Goal: Information Seeking & Learning: Check status

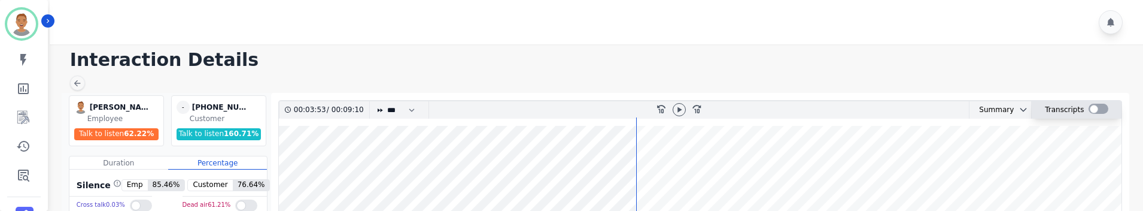
click at [1093, 107] on div at bounding box center [1099, 109] width 20 height 10
click at [1070, 113] on div "Transcripts" at bounding box center [1064, 109] width 39 height 17
click at [1021, 110] on icon "chevron down" at bounding box center [1023, 109] width 5 height 3
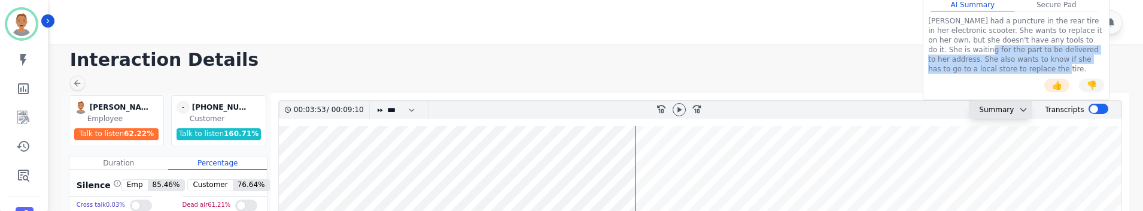
drag, startPoint x: 978, startPoint y: 71, endPoint x: 937, endPoint y: 45, distance: 49.0
click at [937, 45] on div "[PERSON_NAME] had a puncture in the rear tire in her electronic scooter. She wa…" at bounding box center [1016, 44] width 176 height 57
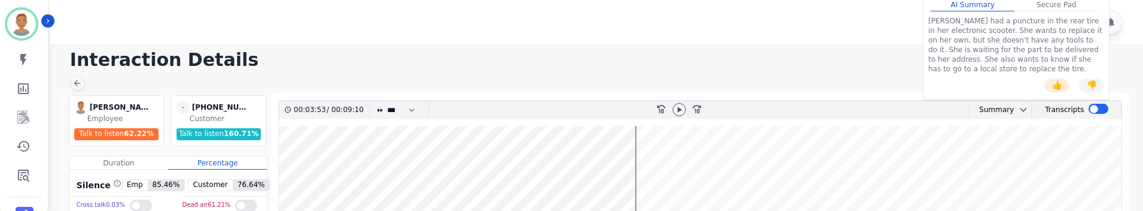
drag, startPoint x: 817, startPoint y: 51, endPoint x: 808, endPoint y: 46, distance: 10.5
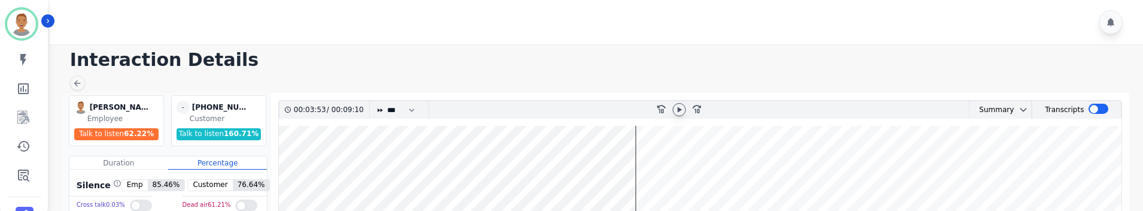
click at [681, 110] on icon at bounding box center [679, 110] width 10 height 10
drag, startPoint x: 423, startPoint y: 111, endPoint x: 417, endPoint y: 107, distance: 7.8
click at [422, 111] on div "* * * **** * *** * ****" at bounding box center [399, 109] width 60 height 17
click at [417, 107] on select "* * * **** * *** * ****" at bounding box center [404, 109] width 36 height 17
click at [636, 165] on wave at bounding box center [700, 202] width 843 height 153
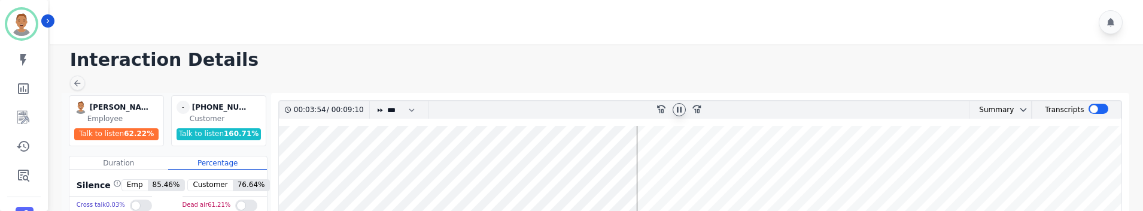
drag, startPoint x: 639, startPoint y: 166, endPoint x: 573, endPoint y: 168, distance: 65.8
click at [545, 171] on wave at bounding box center [700, 202] width 843 height 153
drag, startPoint x: 549, startPoint y: 169, endPoint x: 396, endPoint y: 174, distance: 153.3
click at [396, 174] on wave at bounding box center [700, 202] width 843 height 153
drag, startPoint x: 400, startPoint y: 157, endPoint x: 216, endPoint y: 159, distance: 184.3
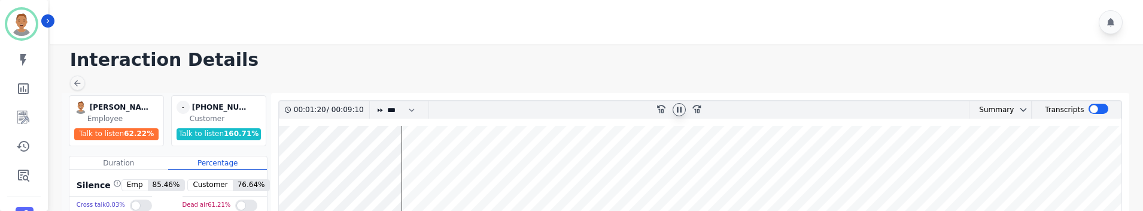
drag, startPoint x: 404, startPoint y: 153, endPoint x: 133, endPoint y: 177, distance: 272.2
drag, startPoint x: 440, startPoint y: 169, endPoint x: 425, endPoint y: 166, distance: 14.8
click at [439, 168] on wave at bounding box center [700, 202] width 843 height 153
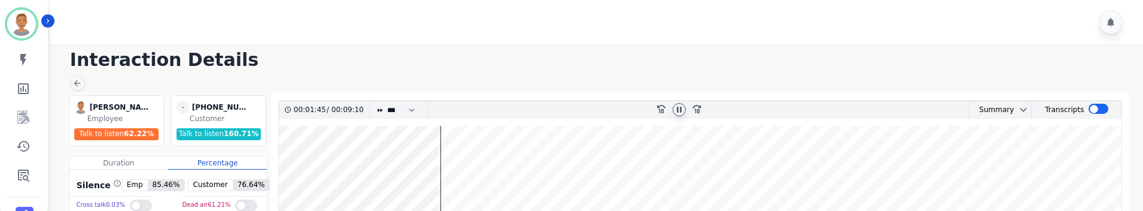
drag, startPoint x: 441, startPoint y: 160, endPoint x: 194, endPoint y: 145, distance: 247.0
click at [662, 108] on icon "rewind-10" at bounding box center [661, 109] width 10 height 10
drag, startPoint x: 452, startPoint y: 176, endPoint x: 252, endPoint y: 174, distance: 200.5
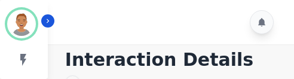
click at [177, 32] on div at bounding box center [171, 22] width 253 height 44
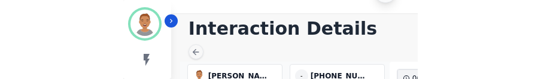
scroll to position [60, 0]
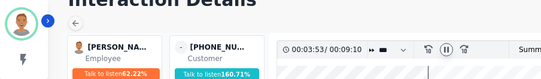
click at [446, 49] on icon at bounding box center [447, 50] width 10 height 10
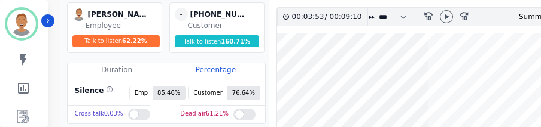
scroll to position [120, 0]
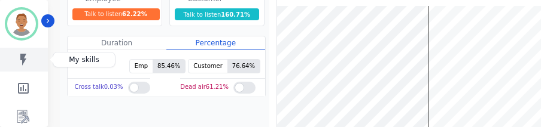
click at [24, 58] on icon "Sidebar" at bounding box center [23, 60] width 6 height 12
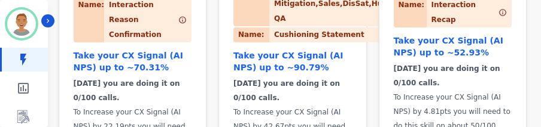
scroll to position [299, 0]
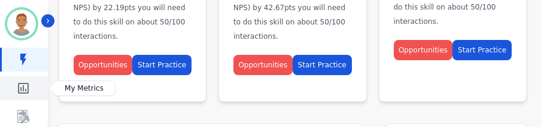
click at [21, 78] on icon "Sidebar" at bounding box center [23, 88] width 14 height 14
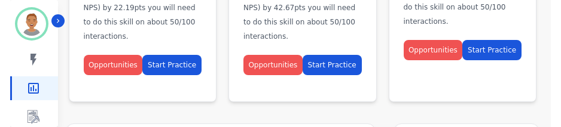
scroll to position [336, 0]
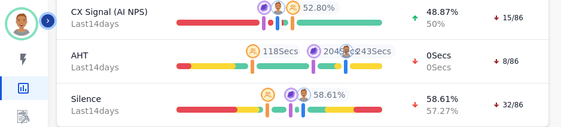
click at [45, 20] on icon "Sidebar" at bounding box center [48, 21] width 8 height 8
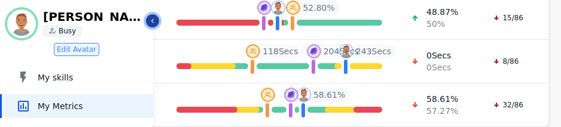
click at [152, 22] on icon "Sidebar" at bounding box center [152, 21] width 8 height 8
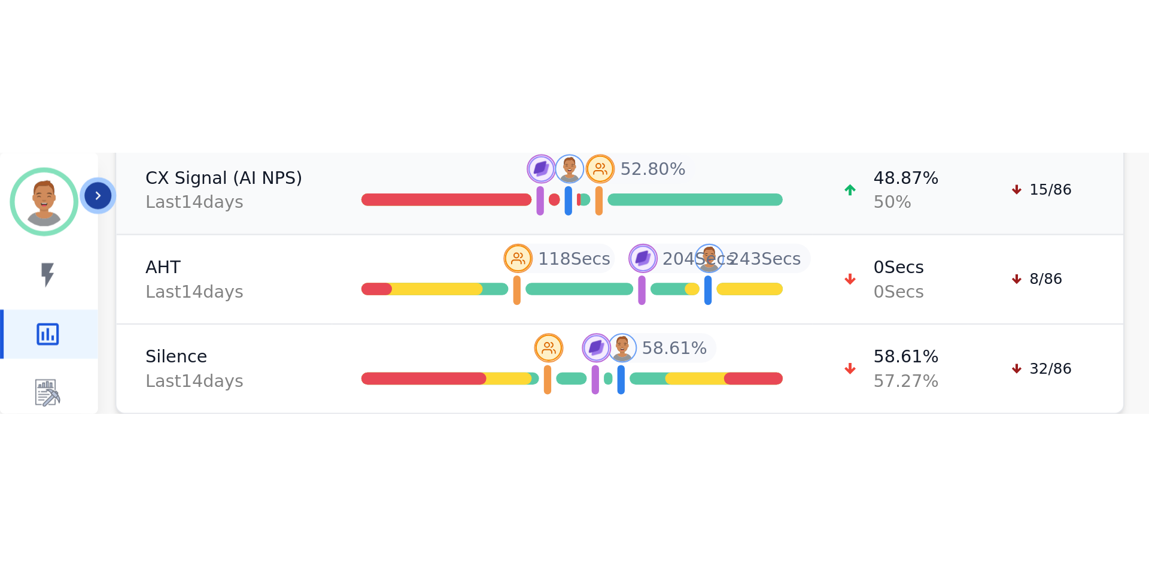
scroll to position [0, 0]
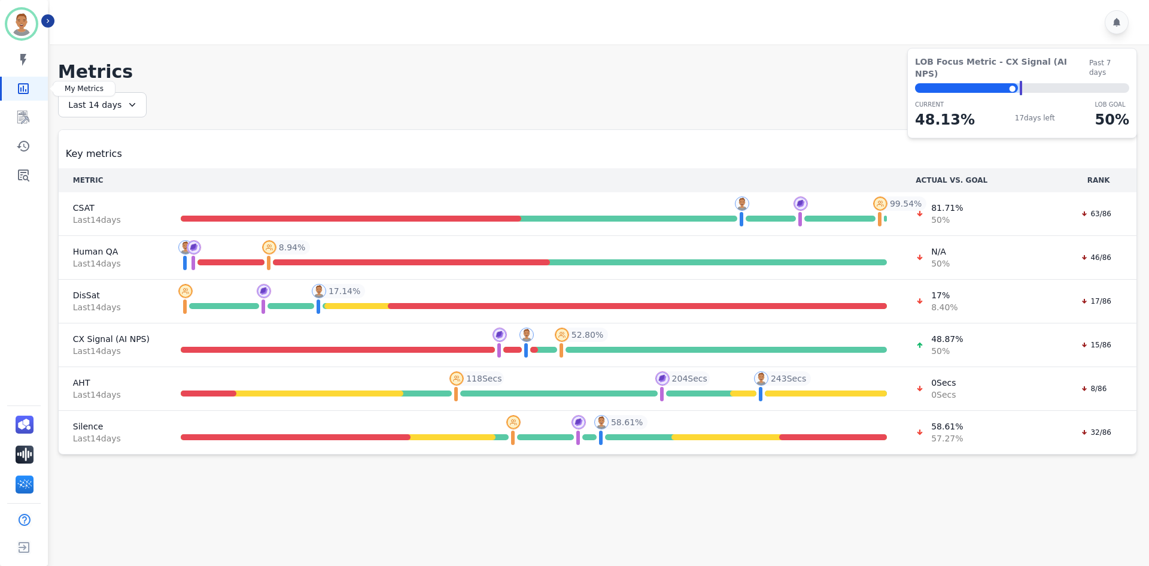
click at [22, 78] on icon "Sidebar" at bounding box center [23, 88] width 14 height 14
click at [124, 78] on icon at bounding box center [130, 105] width 12 height 12
click at [100, 78] on li "Today" at bounding box center [110, 149] width 60 height 12
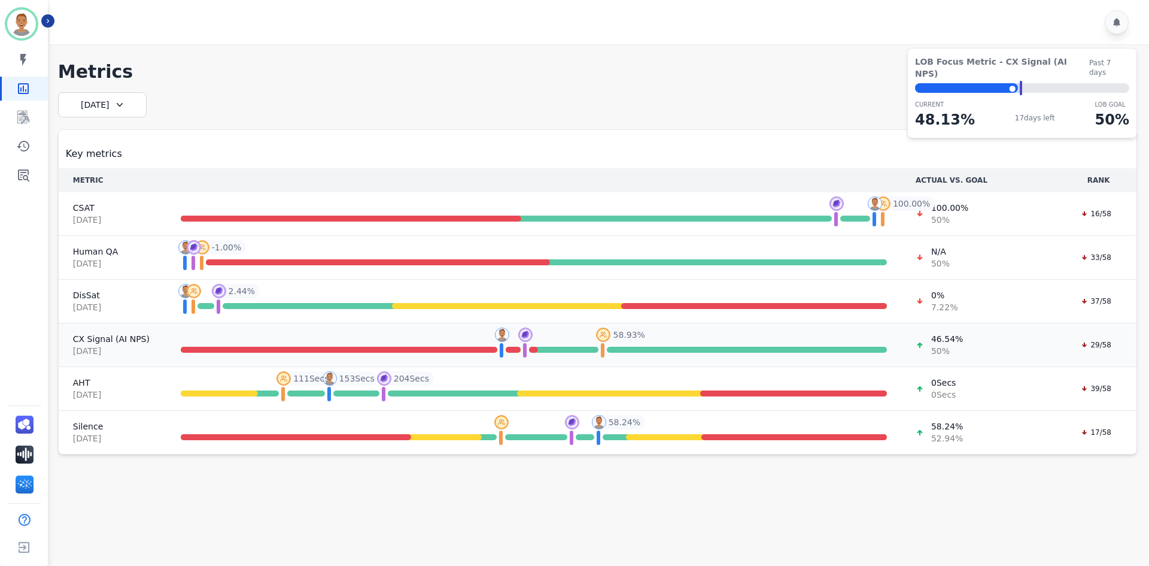
click at [540, 78] on div "46.54 % 50 %" at bounding box center [981, 345] width 130 height 24
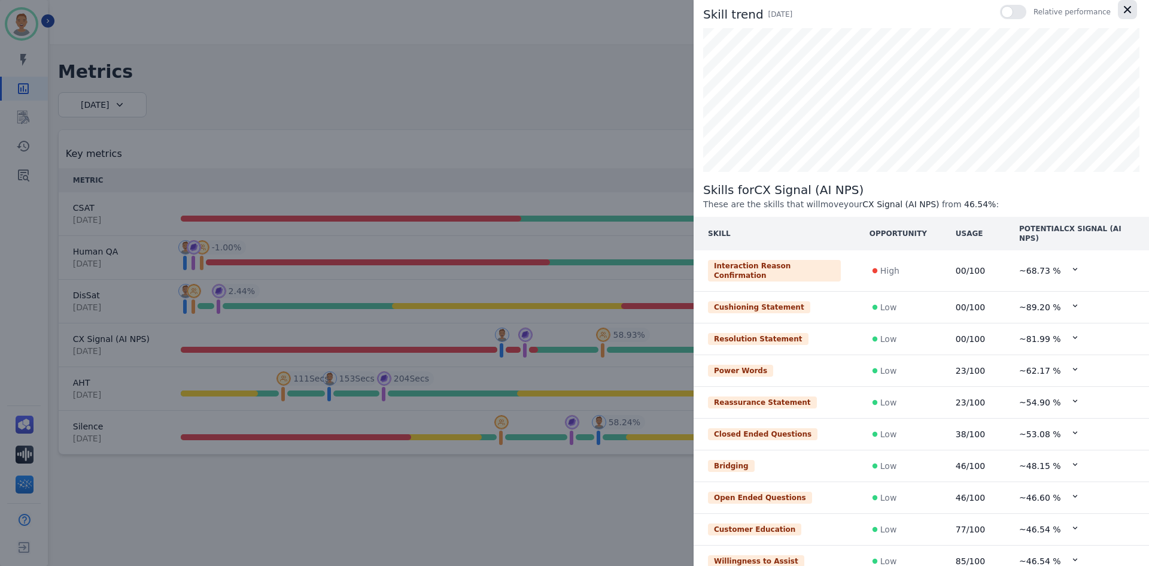
click at [540, 10] on icon "button" at bounding box center [1127, 10] width 12 height 12
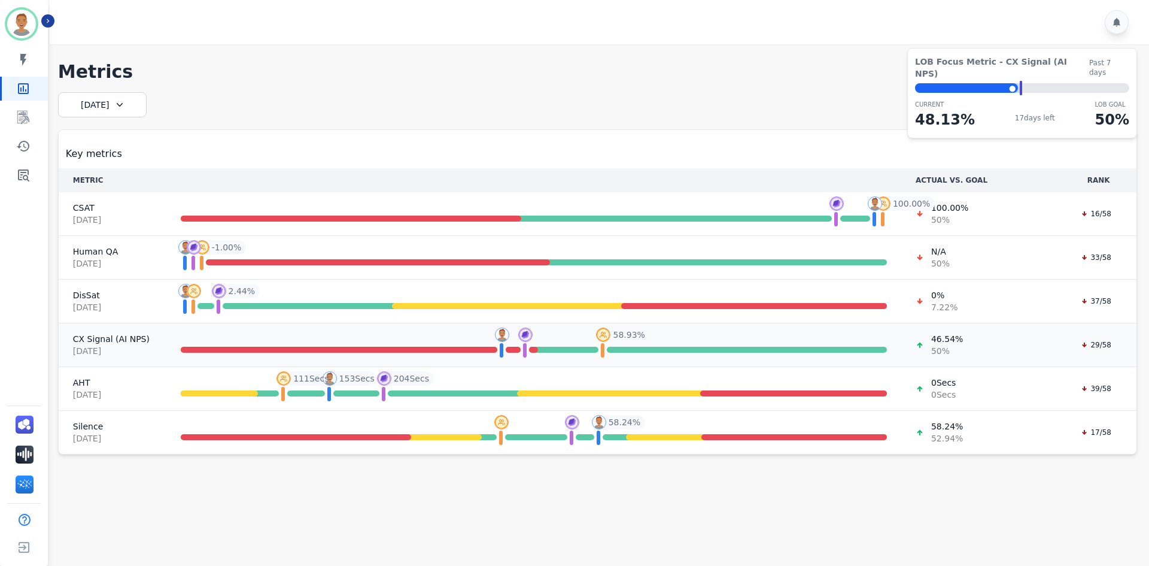
click at [364, 78] on td "You You - 46.54 % Your Team Your Team - 48.70 % Top 10% Top 10% - 58.93 % 58.93…" at bounding box center [533, 345] width 735 height 44
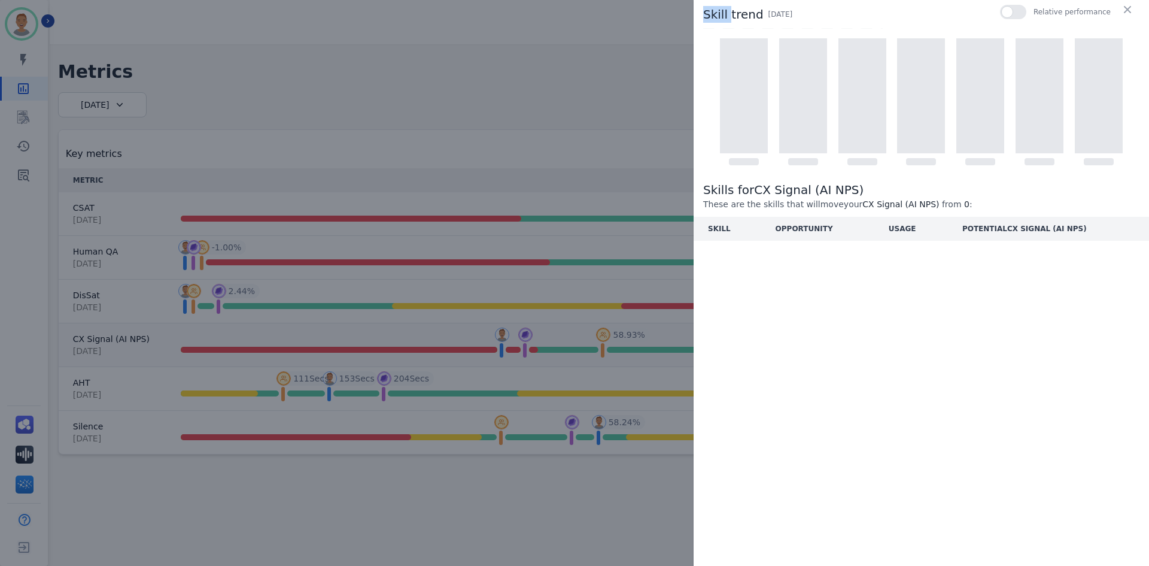
click at [364, 78] on div "Skill trend Today Relative performance Skills for CX Signal (AI NPS) These are …" at bounding box center [574, 283] width 1149 height 566
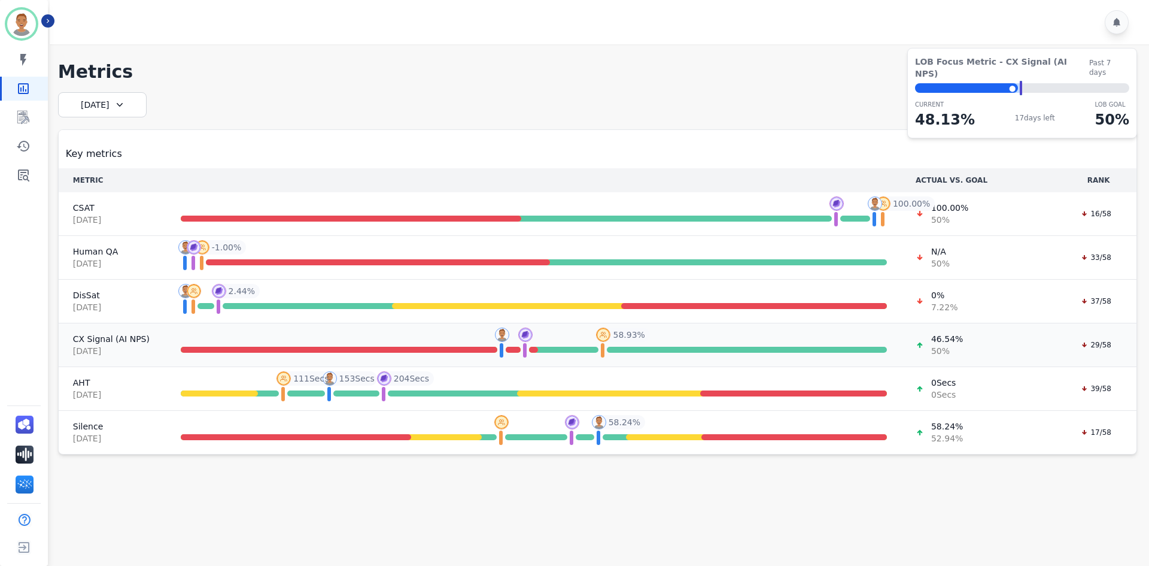
click at [364, 78] on td "You You - 46.54 % Your Team Your Team - 48.70 % Top 10% Top 10% - 58.93 % 58.93…" at bounding box center [533, 345] width 735 height 44
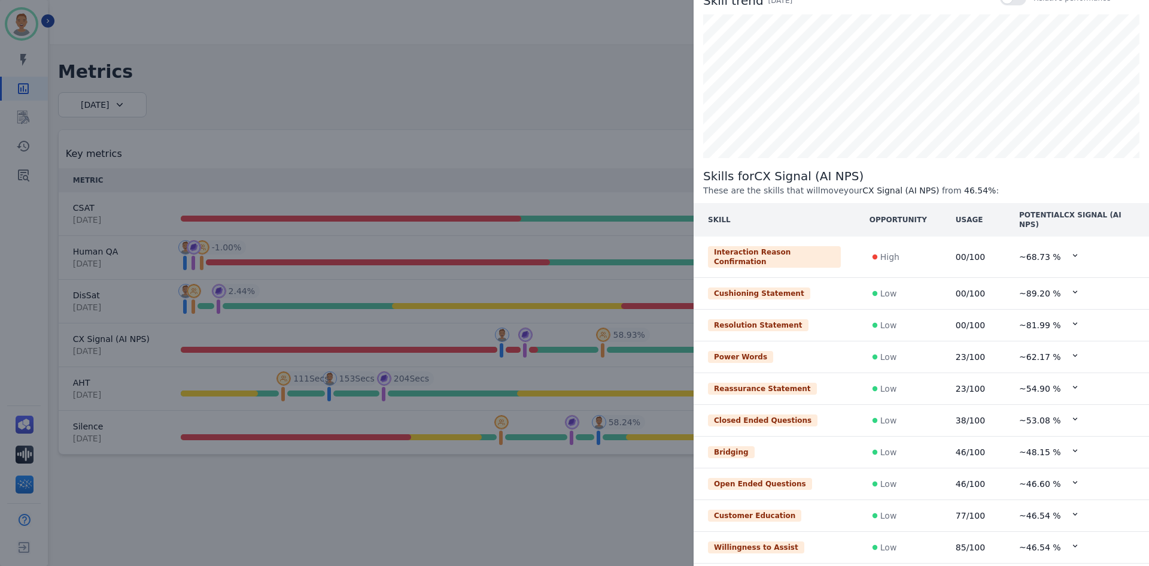
scroll to position [6, 0]
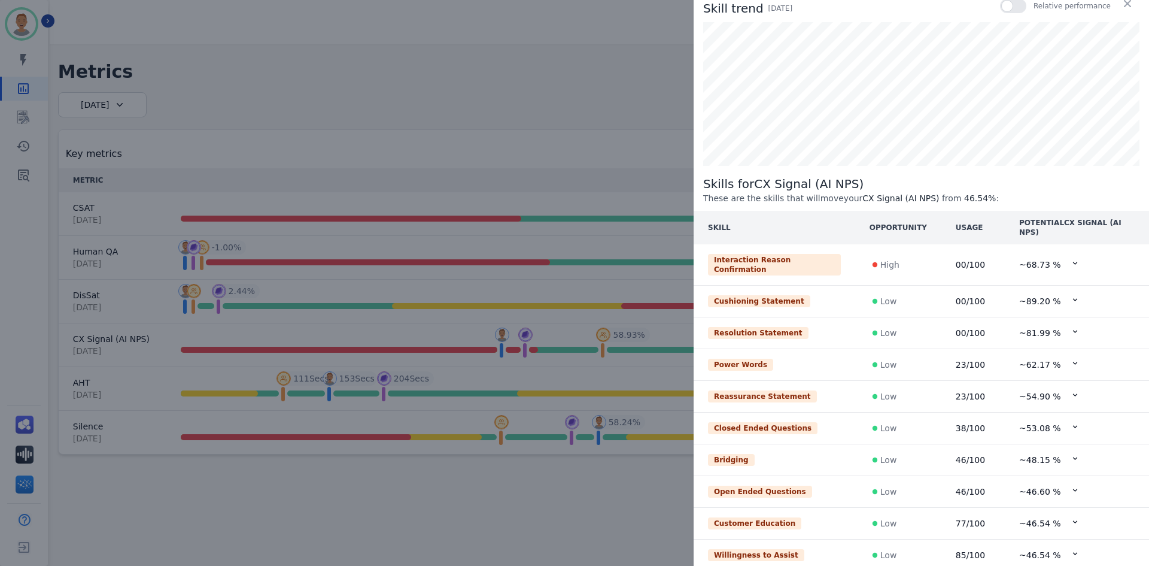
click at [540, 78] on div at bounding box center [1075, 265] width 9 height 12
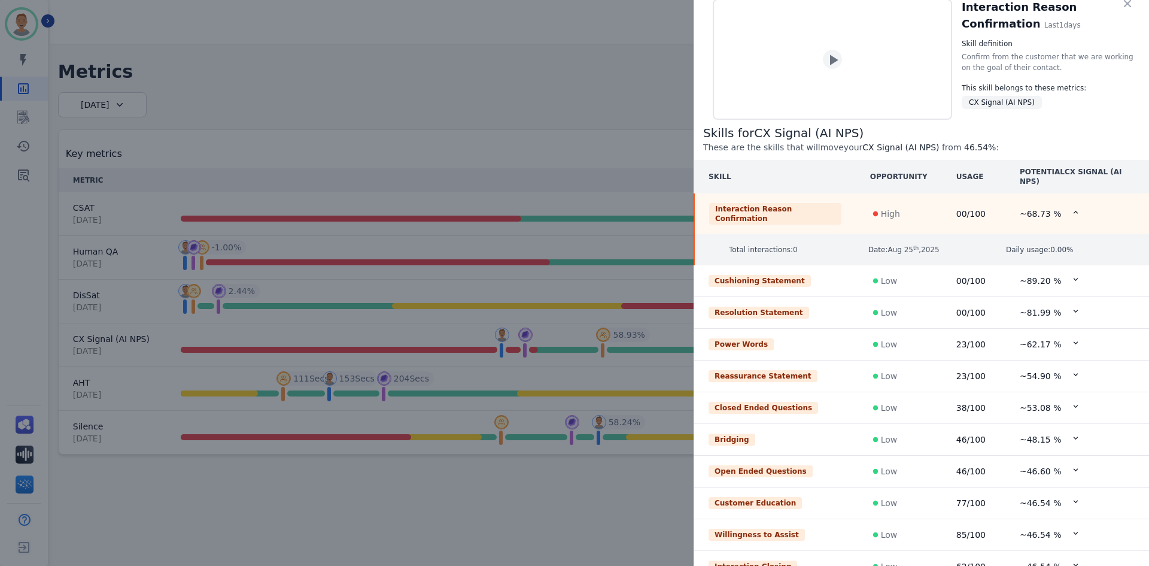
click at [540, 78] on icon at bounding box center [1075, 310] width 9 height 9
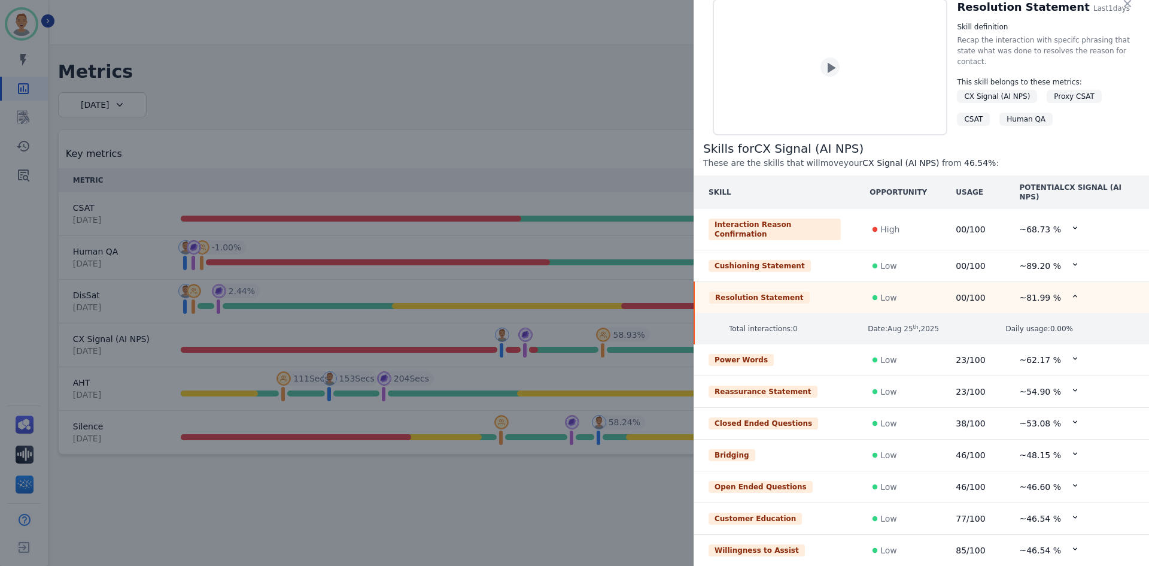
click at [540, 78] on td "~ 68.73 %" at bounding box center [1077, 229] width 144 height 41
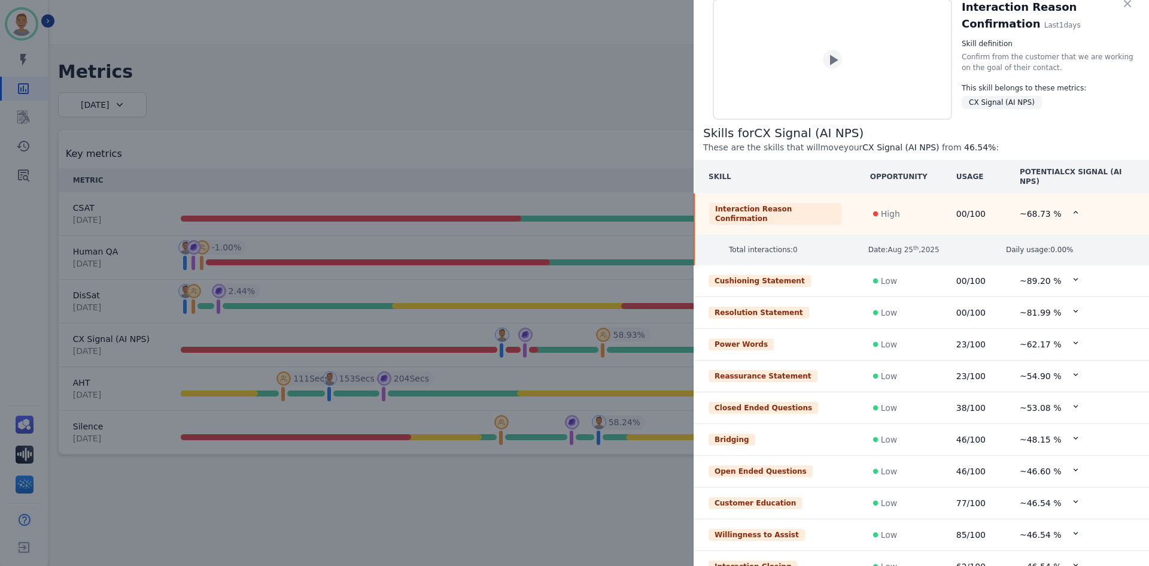
scroll to position [0, 0]
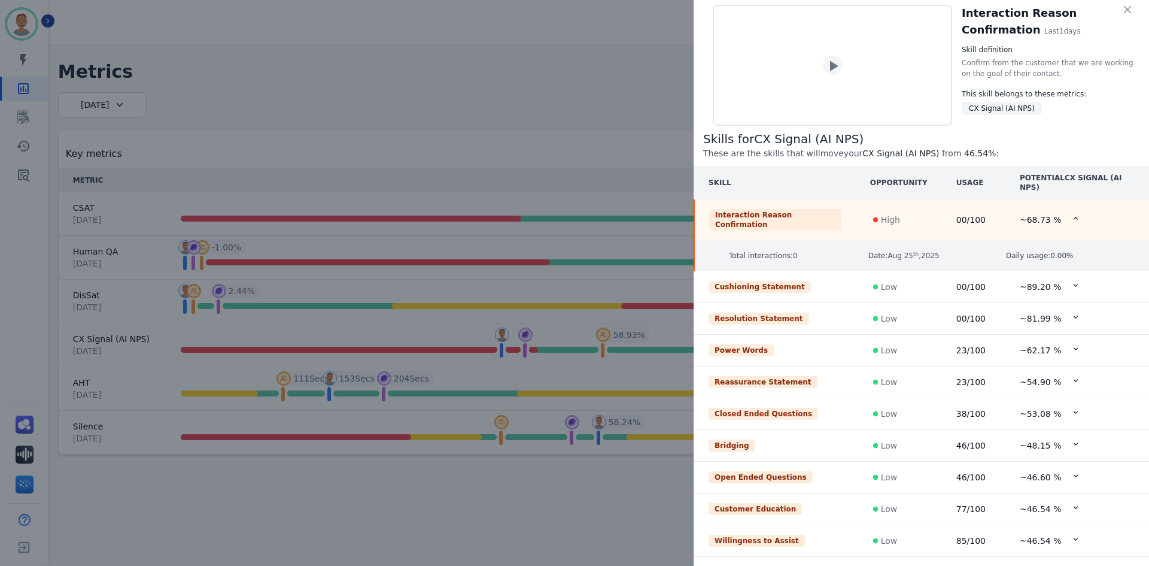
click at [540, 78] on icon at bounding box center [1075, 285] width 9 height 9
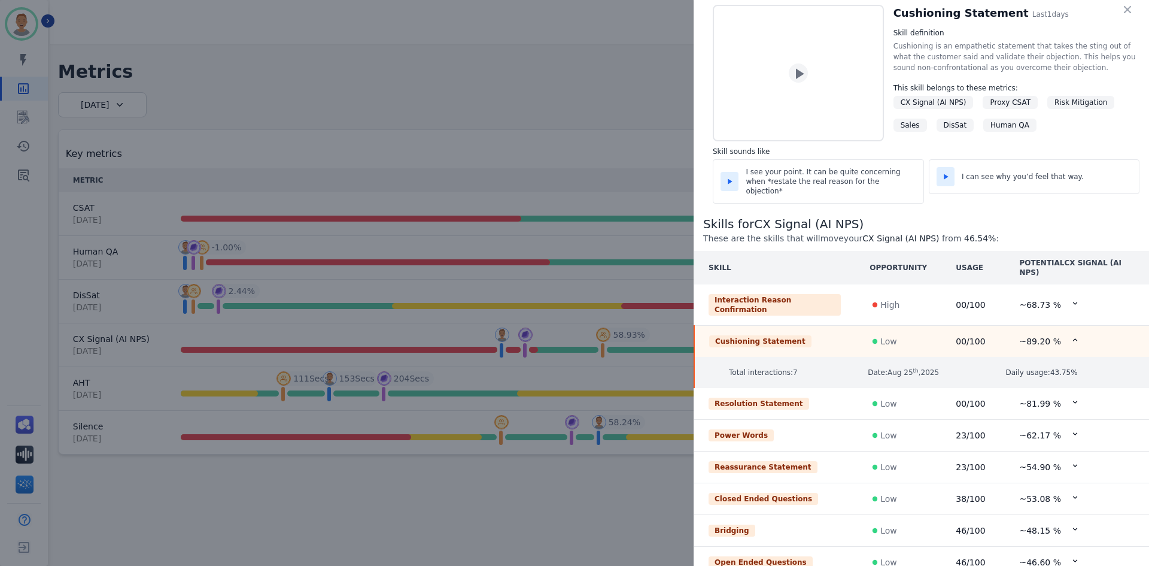
click at [540, 78] on icon at bounding box center [1075, 401] width 9 height 9
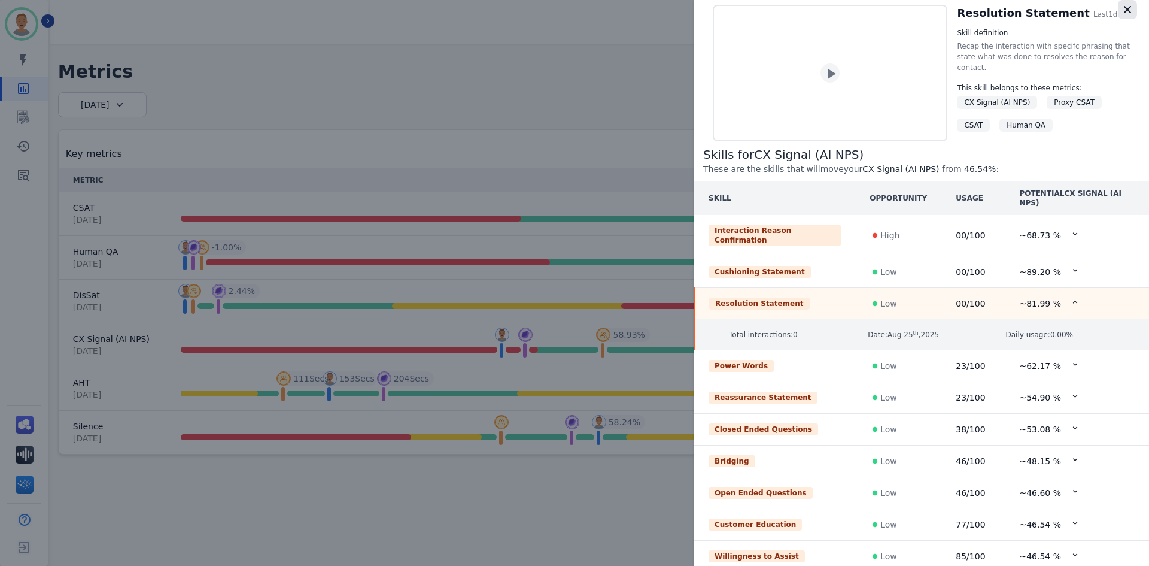
click at [540, 10] on icon "button" at bounding box center [1127, 10] width 12 height 12
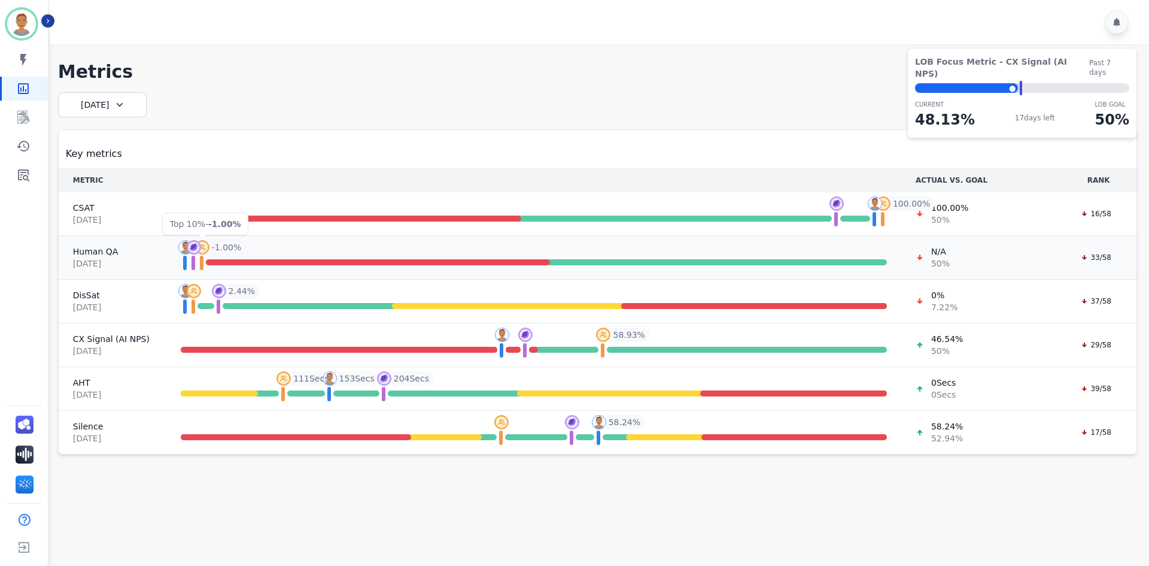
click at [209, 78] on img at bounding box center [202, 247] width 14 height 14
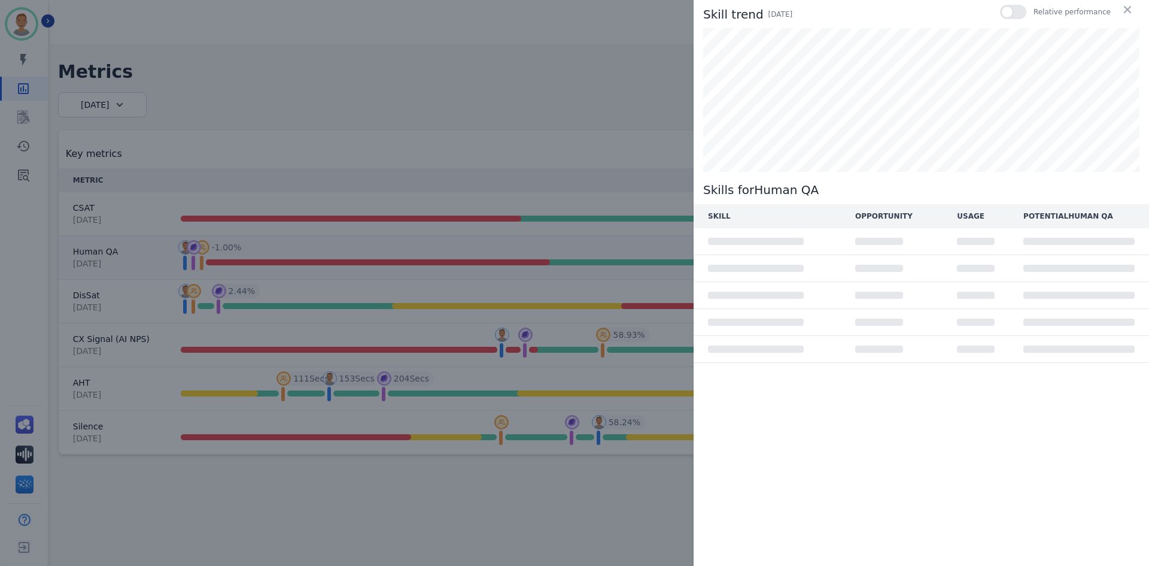
drag, startPoint x: 209, startPoint y: 245, endPoint x: 200, endPoint y: 247, distance: 8.5
click at [202, 78] on div "Skill trend Today Relative performance Skills for Human QA SKILL OPPORTUNITY US…" at bounding box center [574, 283] width 1149 height 566
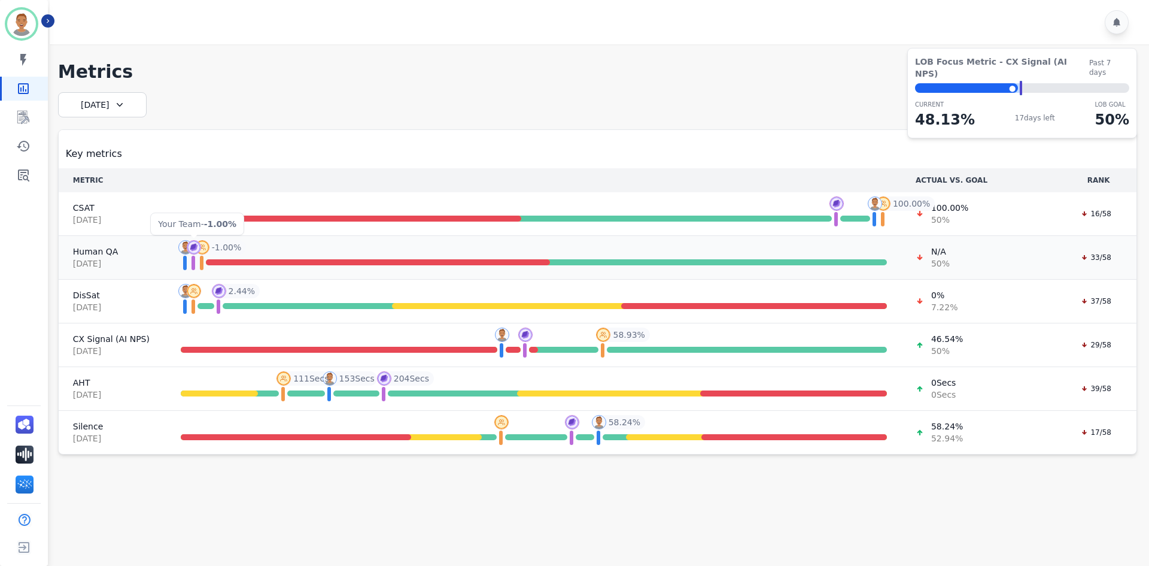
click at [187, 78] on div at bounding box center [194, 247] width 14 height 14
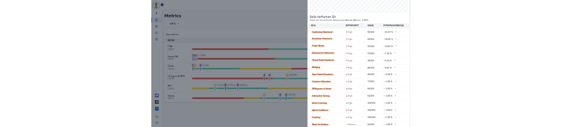
scroll to position [214, 0]
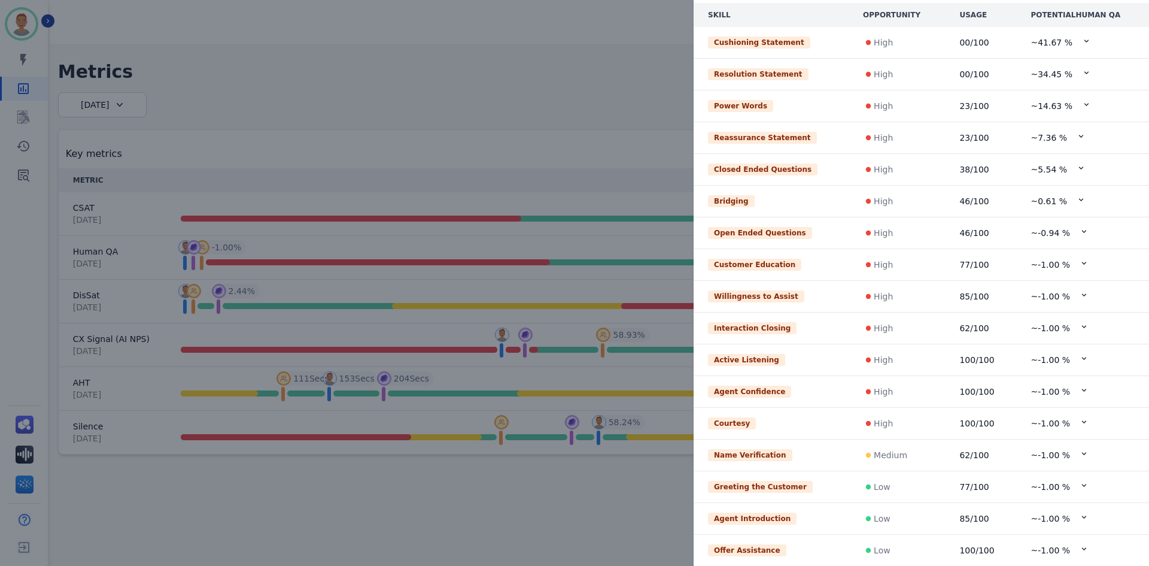
click at [378, 78] on div "Skill trend Today Relative performance Skills for Human QA These are the skills…" at bounding box center [574, 283] width 1149 height 566
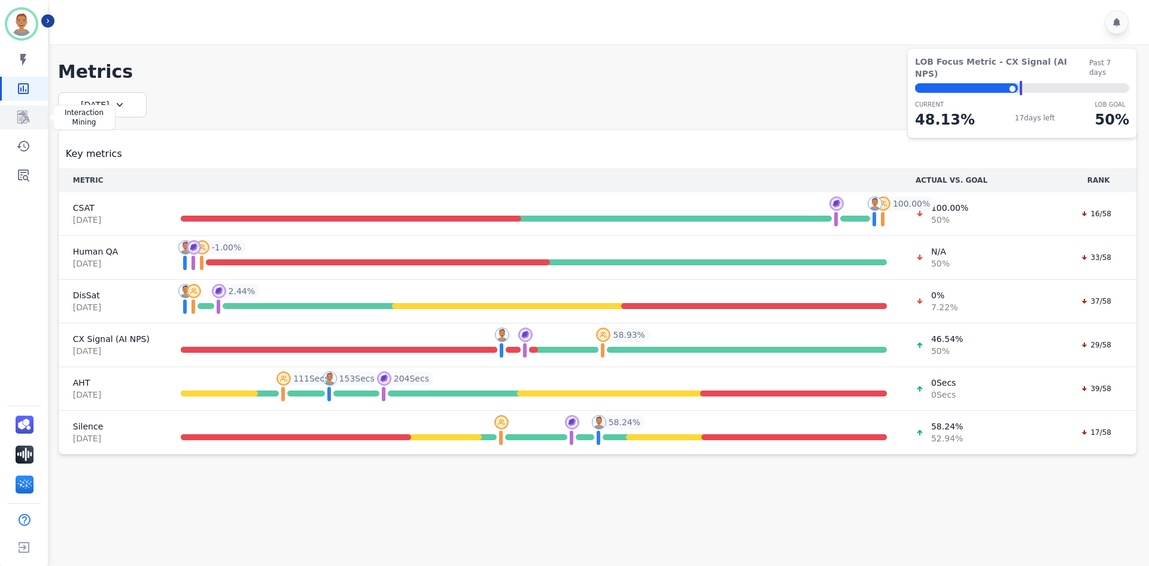
click at [18, 78] on icon "Sidebar" at bounding box center [23, 117] width 14 height 14
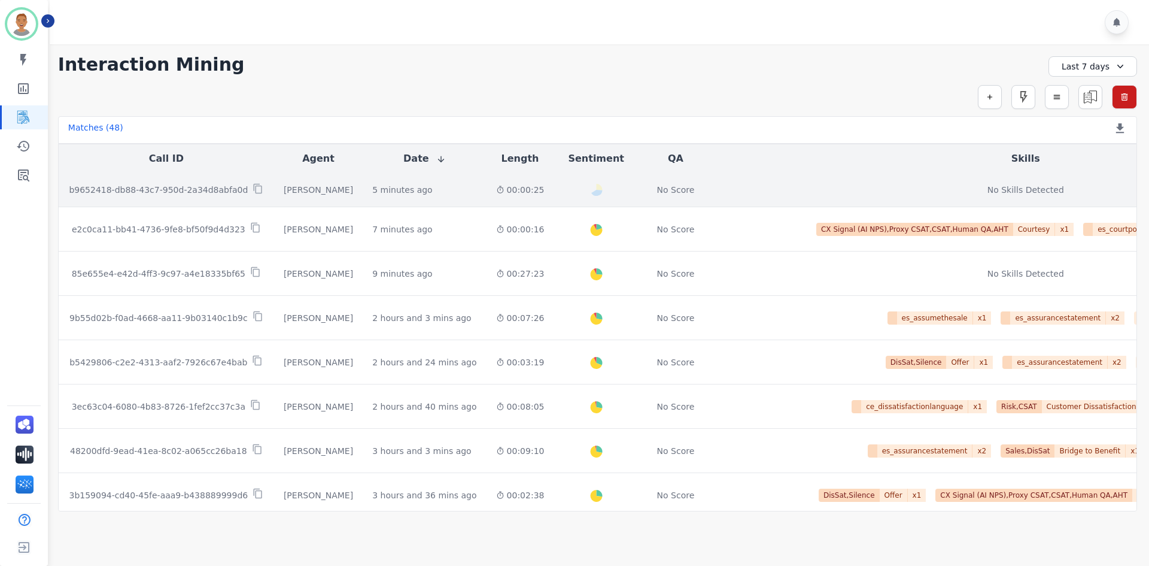
click at [104, 78] on td "b9652418-db88-43c7-950d-2a34d8abfa0d" at bounding box center [166, 190] width 215 height 34
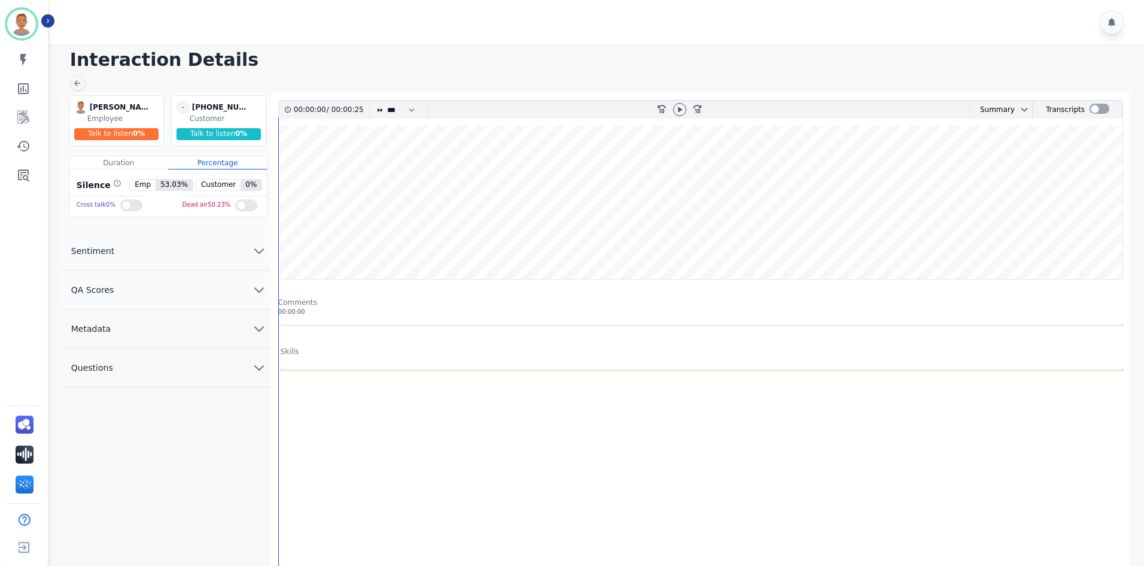
click at [204, 78] on div "Customer" at bounding box center [227, 119] width 74 height 10
click at [187, 78] on span "-" at bounding box center [183, 107] width 13 height 13
click at [528, 78] on div "00:00:00 / 00:00:25 * * * **** * *** * **** rewind-10 fast-forward-10 Summary A…" at bounding box center [700, 367] width 845 height 535
click at [540, 78] on icon at bounding box center [680, 110] width 10 height 10
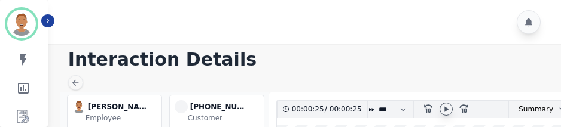
click at [278, 34] on div at bounding box center [306, 22] width 517 height 44
click at [448, 78] on icon at bounding box center [447, 110] width 10 height 10
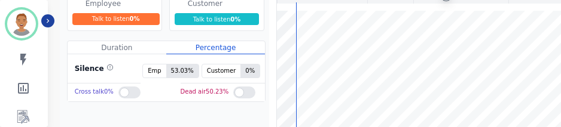
scroll to position [120, 0]
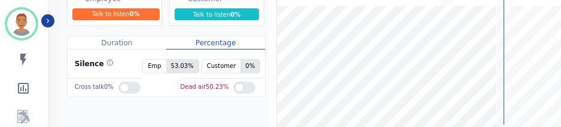
click at [120, 13] on div "Talk to listen 0 %" at bounding box center [115, 14] width 87 height 12
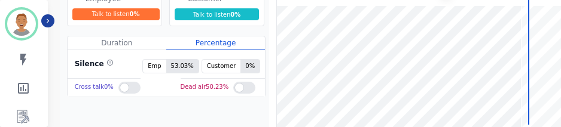
click at [223, 16] on div "Talk to listen 0 %" at bounding box center [217, 14] width 85 height 12
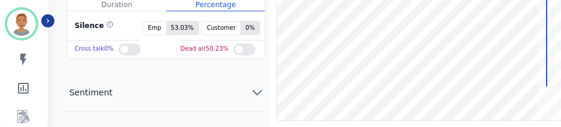
scroll to position [180, 0]
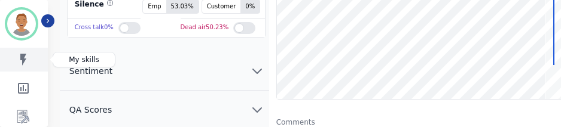
click at [28, 62] on icon "Sidebar" at bounding box center [23, 60] width 14 height 14
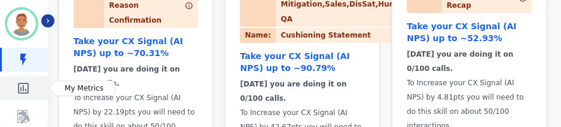
click at [26, 78] on icon "Sidebar" at bounding box center [23, 88] width 14 height 14
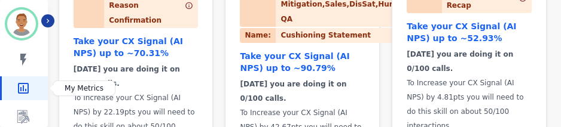
scroll to position [336, 0]
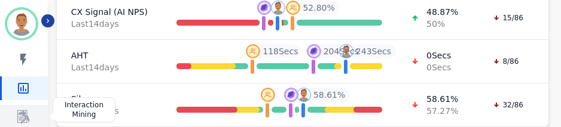
click at [25, 78] on icon "Sidebar" at bounding box center [23, 117] width 14 height 14
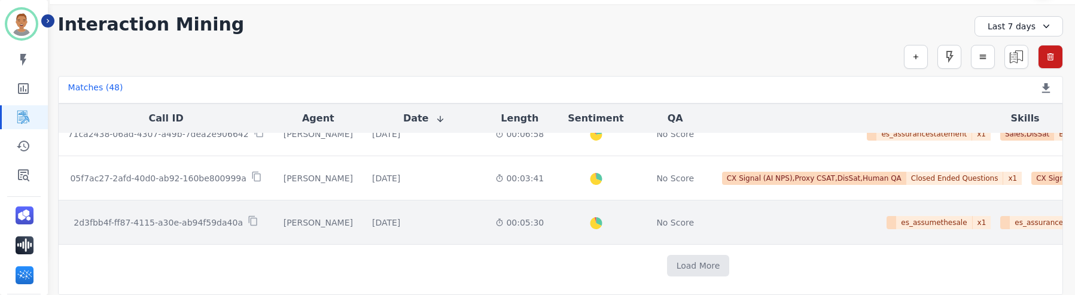
scroll to position [761, 0]
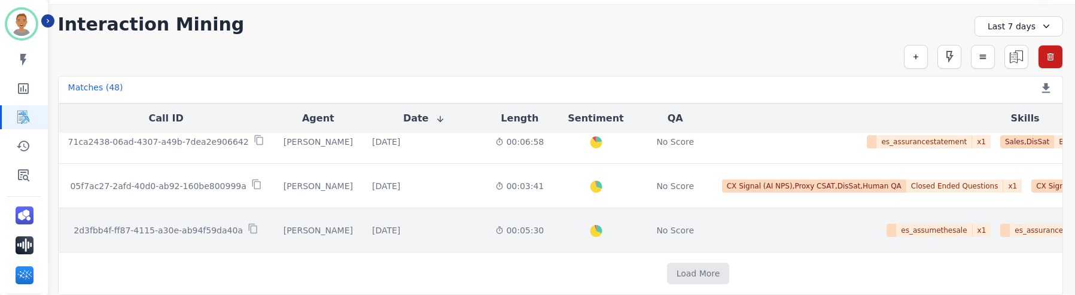
click at [104, 78] on p "2d3fbb4f-ff87-4115-a30e-ab94f59da40a" at bounding box center [158, 230] width 169 height 12
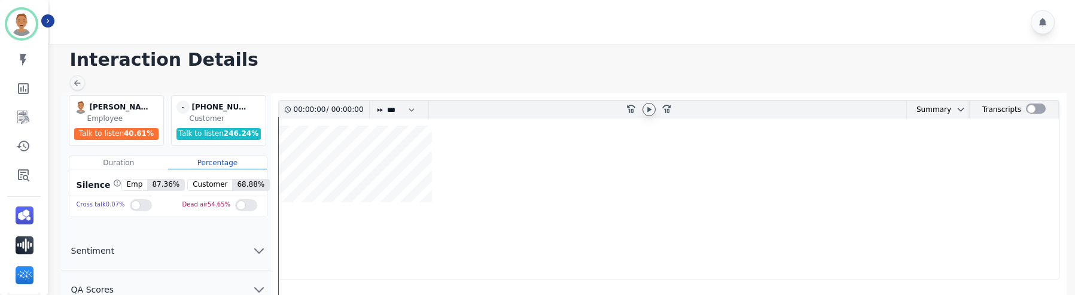
click at [540, 78] on icon at bounding box center [650, 110] width 10 height 10
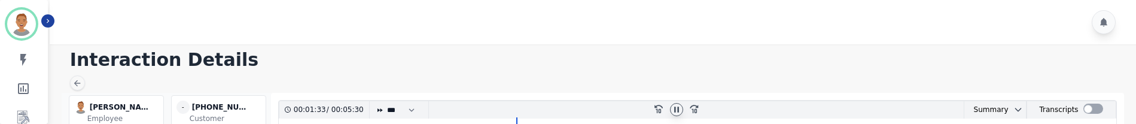
click at [540, 78] on icon at bounding box center [677, 110] width 10 height 10
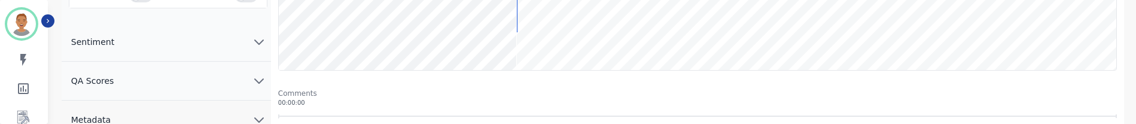
scroll to position [239, 0]
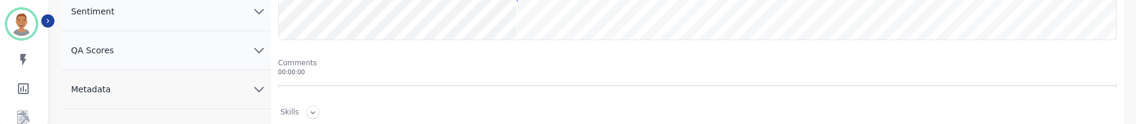
click at [259, 53] on icon "chevron down" at bounding box center [259, 50] width 14 height 14
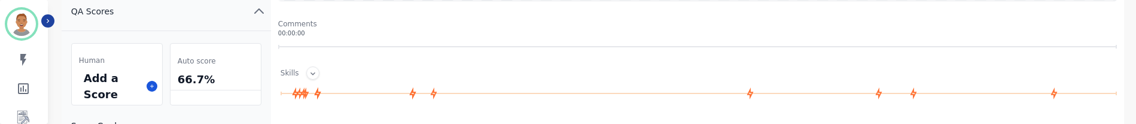
scroll to position [299, 0]
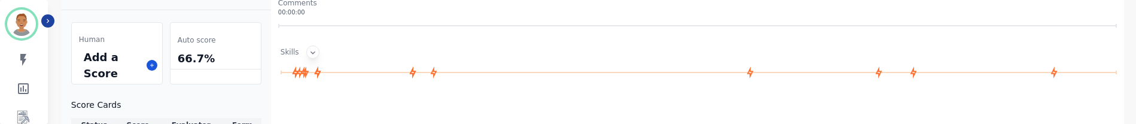
click at [308, 50] on icon at bounding box center [313, 53] width 10 height 10
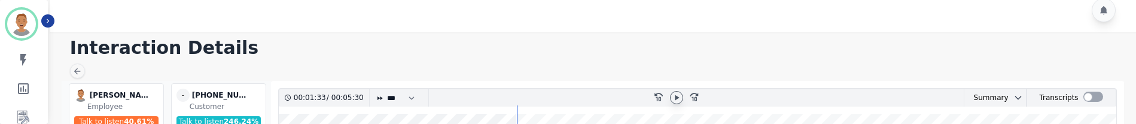
scroll to position [0, 0]
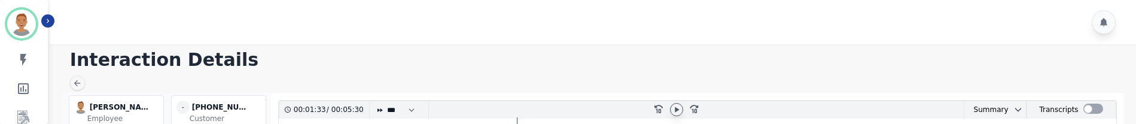
click at [540, 78] on icon at bounding box center [677, 109] width 4 height 5
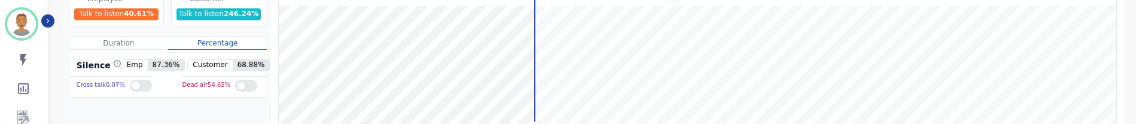
drag, startPoint x: 535, startPoint y: 60, endPoint x: 289, endPoint y: 70, distance: 246.1
click at [531, 2] on div "00:01:41 / 00:05:30 * * * **** * *** * **** rewind-10 fast-forward-10 Summary A…" at bounding box center [697, 70] width 839 height 180
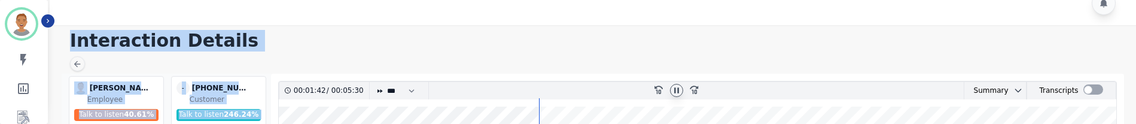
drag, startPoint x: 539, startPoint y: 5, endPoint x: 449, endPoint y: 17, distance: 91.2
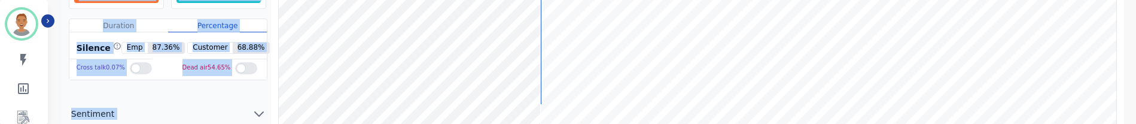
scroll to position [138, 0]
click at [540, 13] on wave at bounding box center [698, 63] width 838 height 153
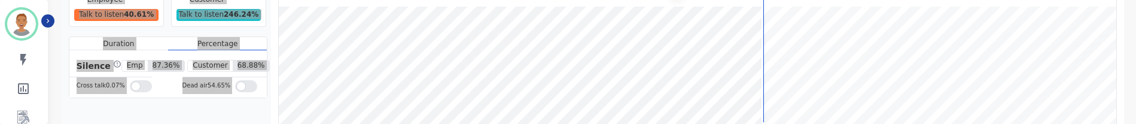
scroll to position [120, 0]
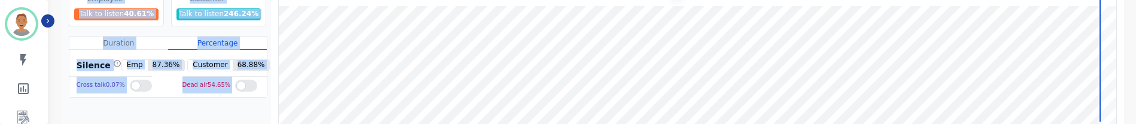
click at [540, 20] on wave at bounding box center [698, 82] width 838 height 153
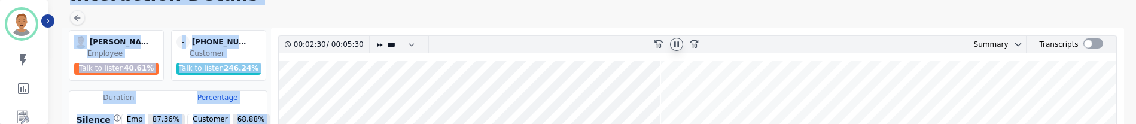
scroll to position [0, 0]
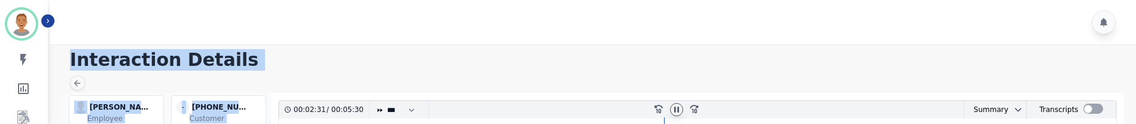
click at [540, 78] on icon at bounding box center [677, 110] width 10 height 10
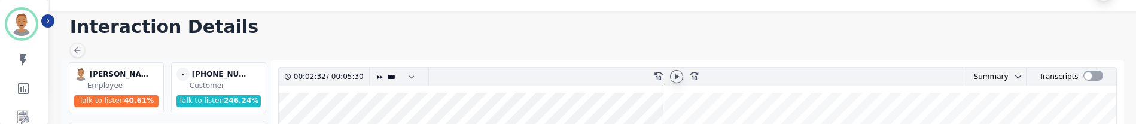
scroll to position [60, 0]
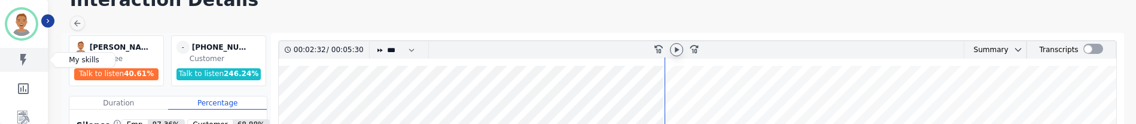
click at [26, 63] on icon "Sidebar" at bounding box center [23, 60] width 14 height 14
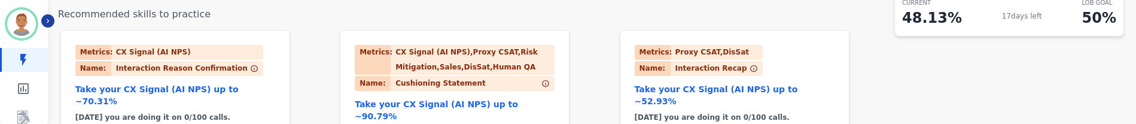
scroll to position [180, 0]
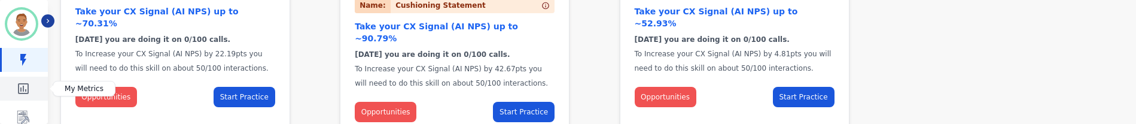
click at [23, 78] on icon "Sidebar" at bounding box center [23, 88] width 14 height 14
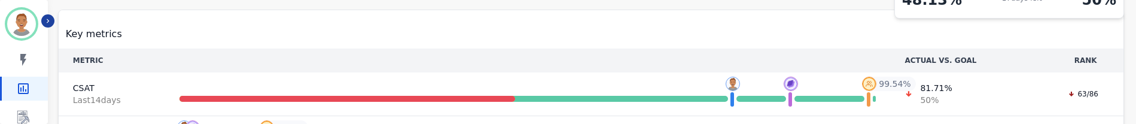
scroll to position [60, 0]
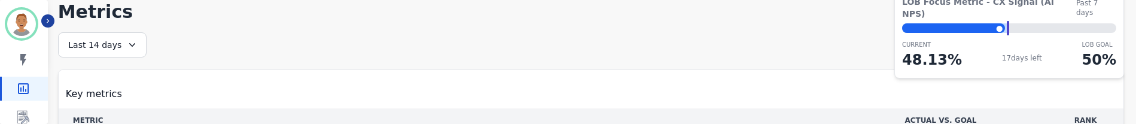
click at [129, 45] on icon at bounding box center [132, 45] width 6 height 4
click at [87, 78] on li "Today" at bounding box center [110, 89] width 60 height 12
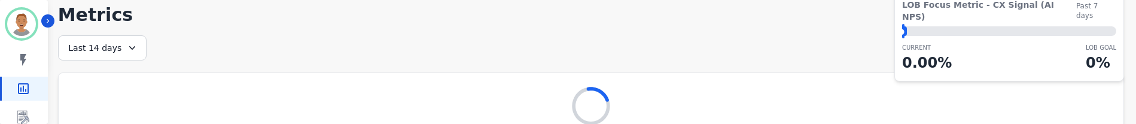
scroll to position [74, 0]
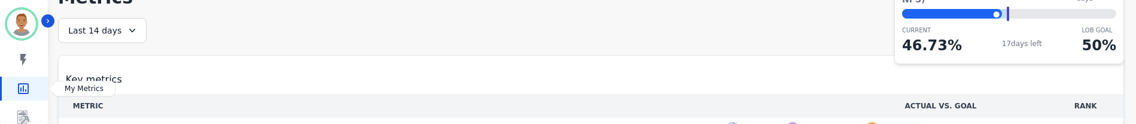
click at [29, 86] on icon "Sidebar" at bounding box center [23, 88] width 11 height 11
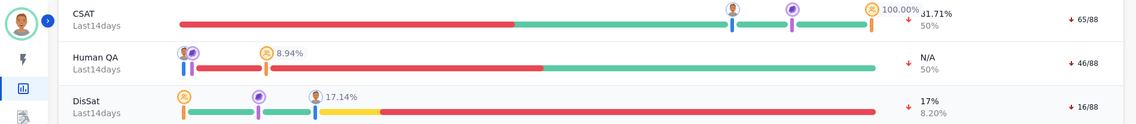
scroll to position [254, 0]
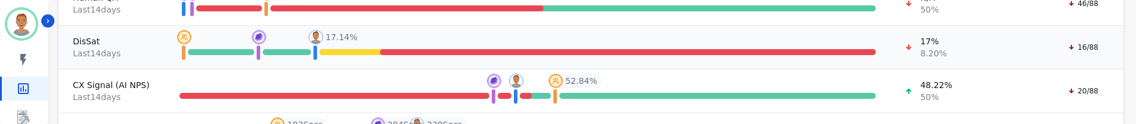
click at [78, 40] on span "DisSat" at bounding box center [112, 41] width 78 height 12
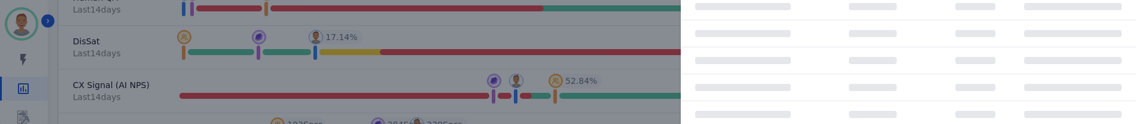
scroll to position [238, 0]
click at [39, 62] on div "Skill trend Last 14 day s Relative performance Skills for DisSat SKILL OPPORTUN…" at bounding box center [568, 62] width 1136 height 124
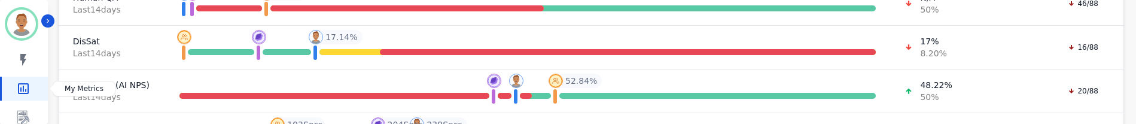
click at [36, 85] on link "Sidebar" at bounding box center [25, 89] width 46 height 24
click at [20, 87] on icon "Sidebar" at bounding box center [23, 88] width 14 height 14
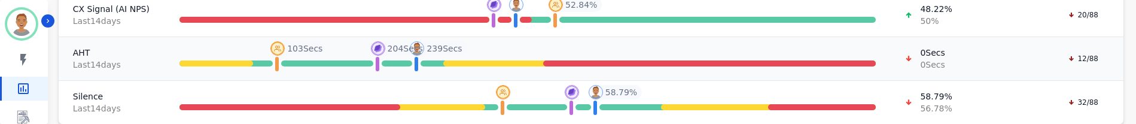
scroll to position [330, 0]
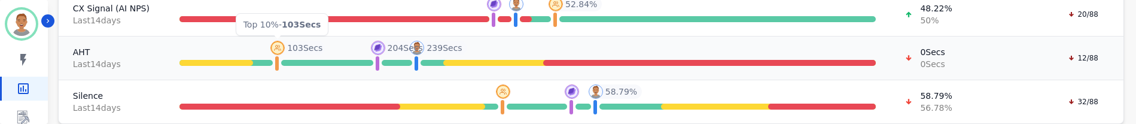
click at [281, 45] on img at bounding box center [277, 48] width 14 height 14
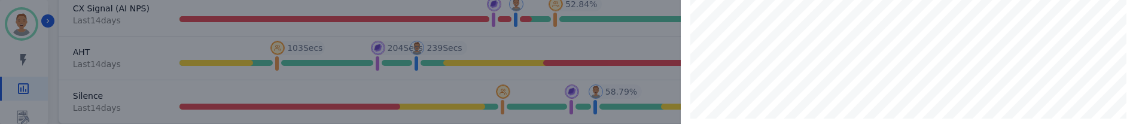
scroll to position [120, 0]
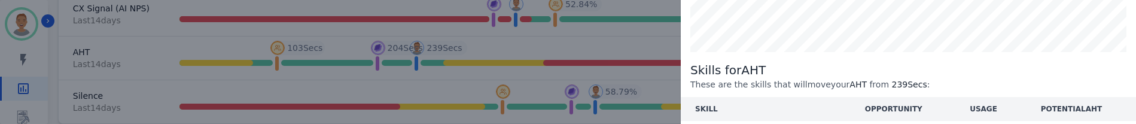
click at [168, 104] on div "Skill trend Last 14 day s Relative performance Skills for AHT These are the ski…" at bounding box center [568, 62] width 1136 height 124
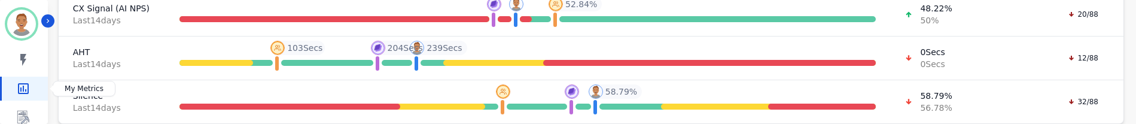
click at [34, 83] on link "Sidebar" at bounding box center [25, 89] width 46 height 24
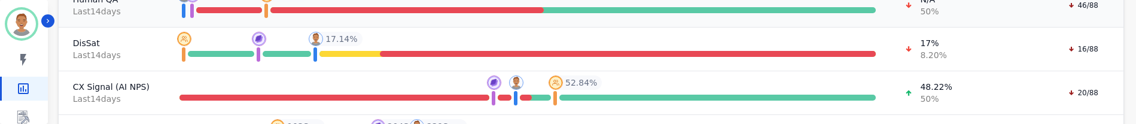
scroll to position [31, 0]
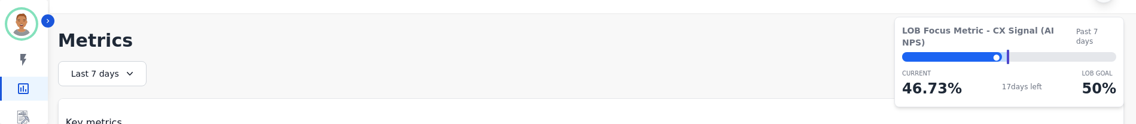
click at [124, 69] on icon at bounding box center [130, 74] width 12 height 12
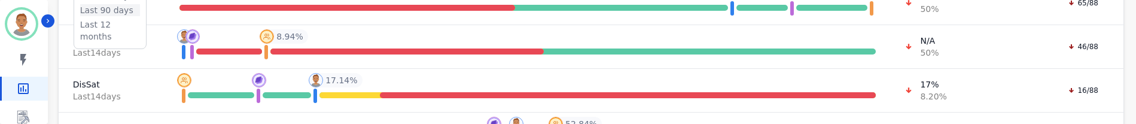
scroll to position [151, 0]
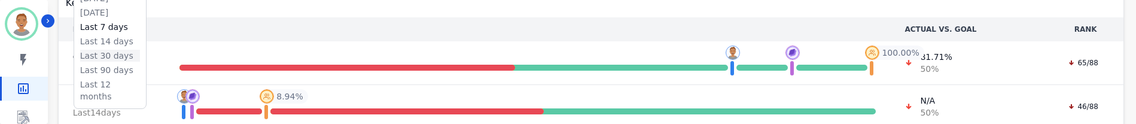
click at [116, 51] on li "Last 30 days" at bounding box center [110, 56] width 60 height 12
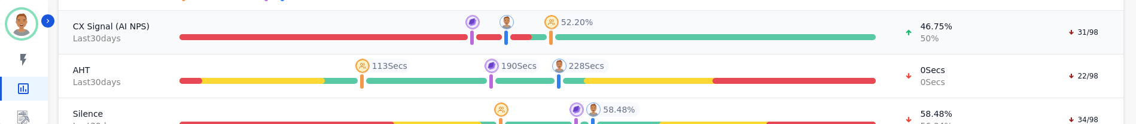
scroll to position [330, 0]
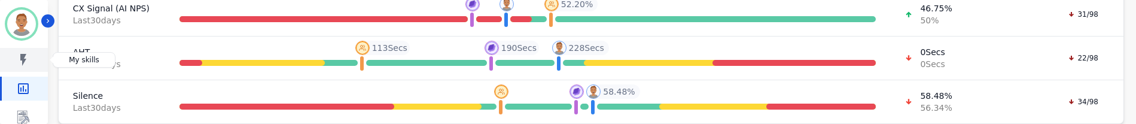
click at [28, 55] on icon "Sidebar" at bounding box center [23, 60] width 14 height 14
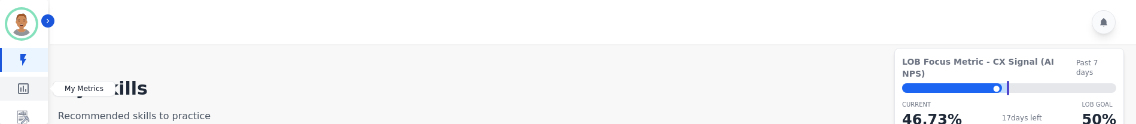
click at [26, 86] on icon "Sidebar" at bounding box center [23, 88] width 14 height 14
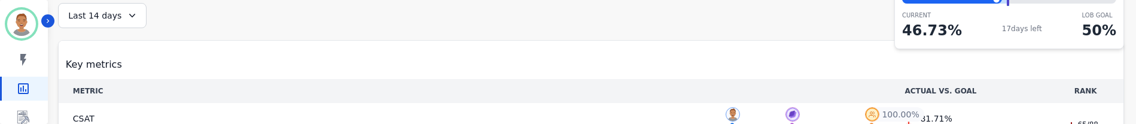
scroll to position [60, 0]
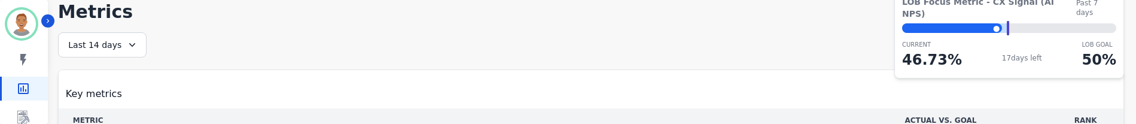
click at [128, 47] on icon at bounding box center [132, 45] width 12 height 12
click at [94, 91] on li "Today" at bounding box center [110, 89] width 60 height 12
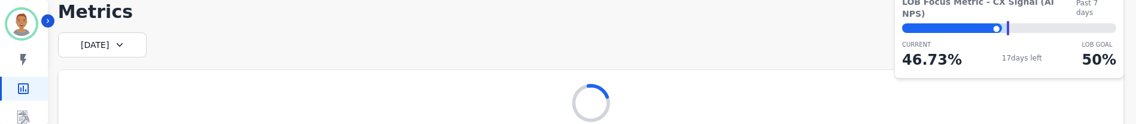
drag, startPoint x: 993, startPoint y: 14, endPoint x: 1001, endPoint y: 16, distance: 7.9
click at [999, 23] on div "⬤" at bounding box center [952, 28] width 100 height 10
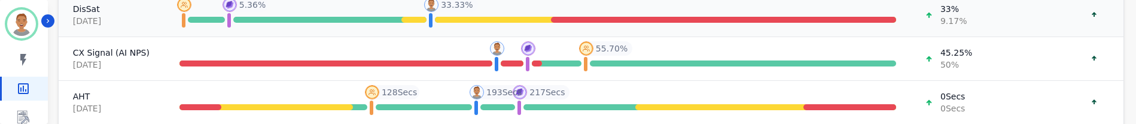
scroll to position [330, 0]
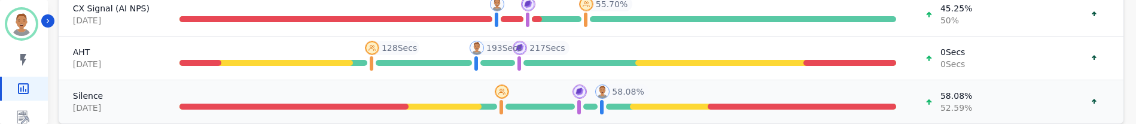
click at [341, 99] on td "Top 10% Top 10% - 45.95 % Your Team Your Team - 55.99 % You You - 58.08 % 58.08…" at bounding box center [538, 102] width 746 height 44
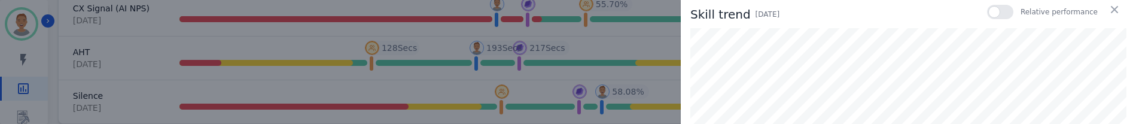
click at [1001, 10] on div at bounding box center [1000, 12] width 26 height 14
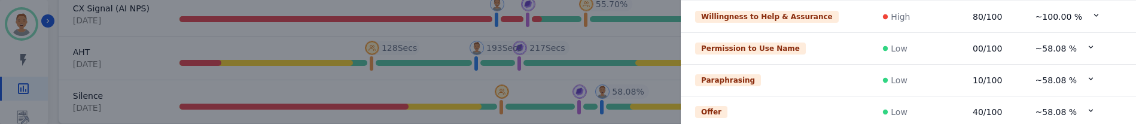
scroll to position [243, 0]
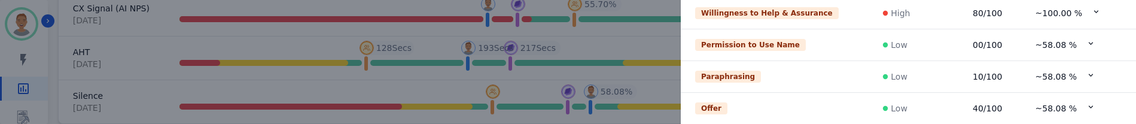
click at [1087, 104] on icon at bounding box center [1091, 106] width 9 height 9
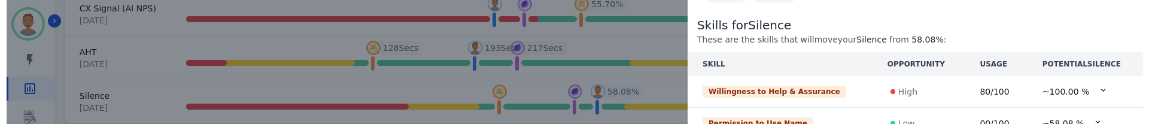
scroll to position [184, 0]
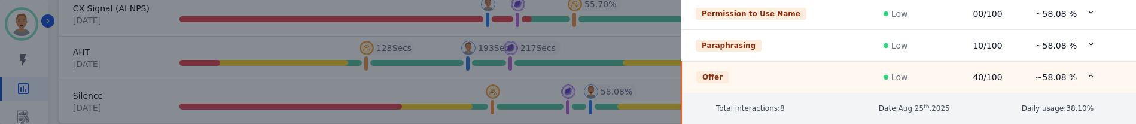
click at [376, 81] on div "Offer Last 1 days Skill definition This skill belongs to these metrics: DisSat …" at bounding box center [568, 62] width 1136 height 124
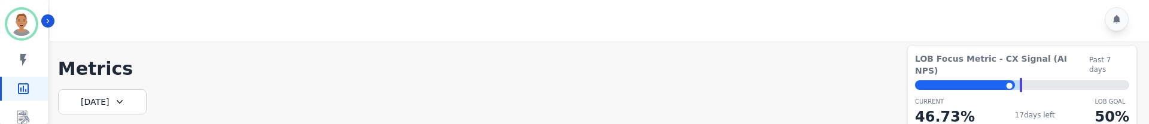
scroll to position [0, 0]
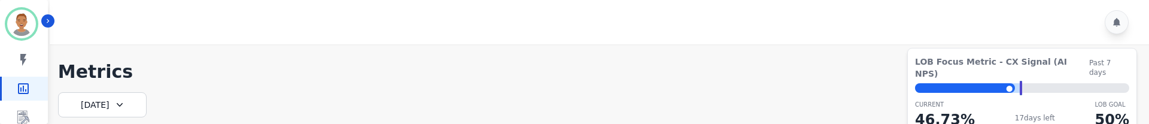
click at [120, 107] on icon at bounding box center [120, 105] width 12 height 12
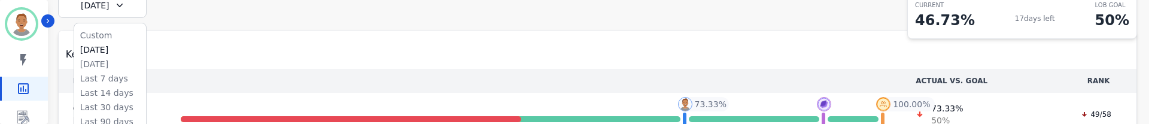
scroll to position [120, 0]
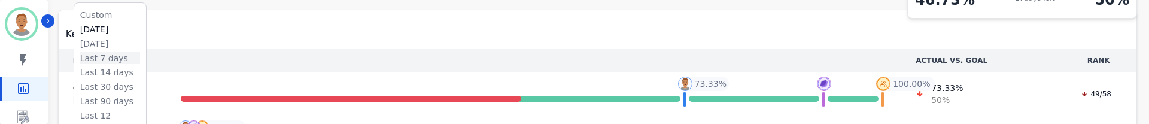
click at [116, 62] on li "Last 7 days" at bounding box center [110, 58] width 60 height 12
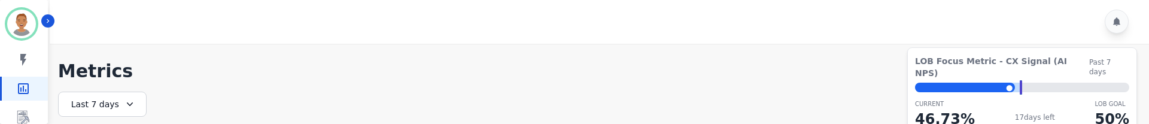
scroll to position [0, 0]
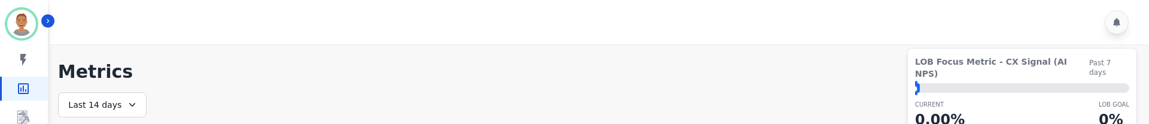
click at [212, 29] on div at bounding box center [601, 22] width 1103 height 44
click at [126, 103] on icon at bounding box center [132, 105] width 12 height 12
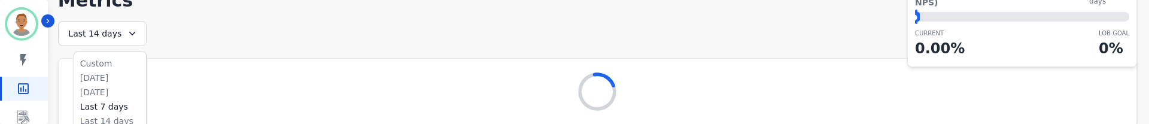
scroll to position [74, 0]
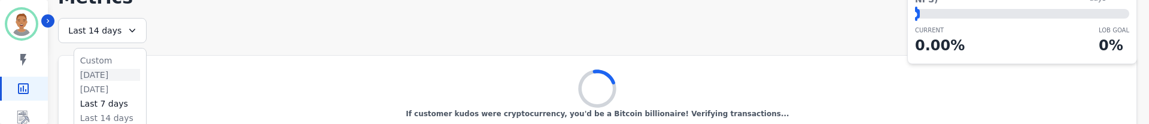
click at [107, 71] on li "[DATE]" at bounding box center [110, 75] width 60 height 12
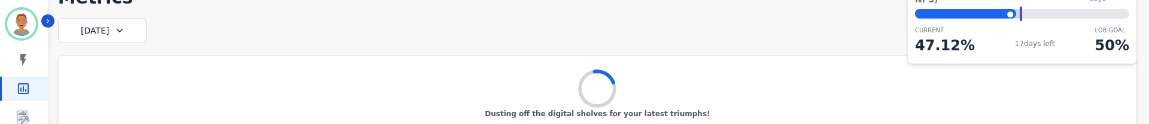
click at [124, 32] on div "[DATE]" at bounding box center [102, 30] width 89 height 25
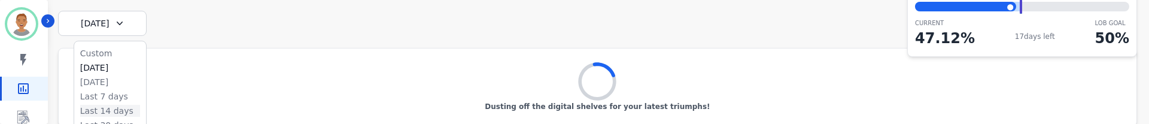
scroll to position [84, 0]
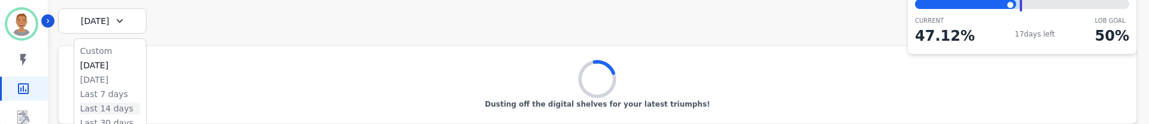
click at [102, 109] on li "Last 14 days" at bounding box center [110, 108] width 60 height 12
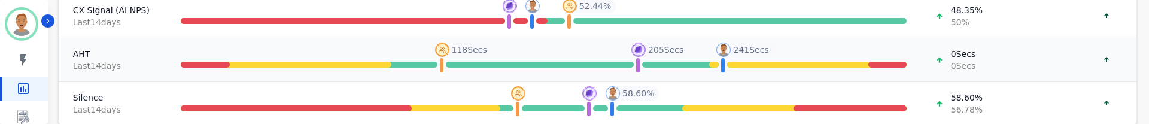
scroll to position [330, 0]
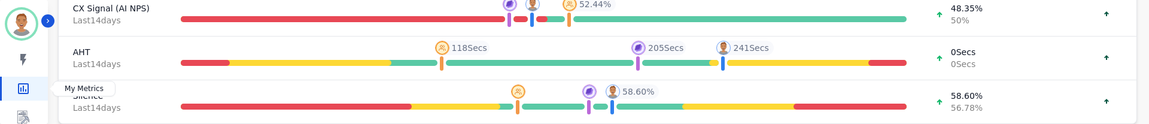
click at [22, 88] on icon "Sidebar" at bounding box center [23, 88] width 11 height 11
click at [26, 90] on icon "Sidebar" at bounding box center [23, 88] width 11 height 11
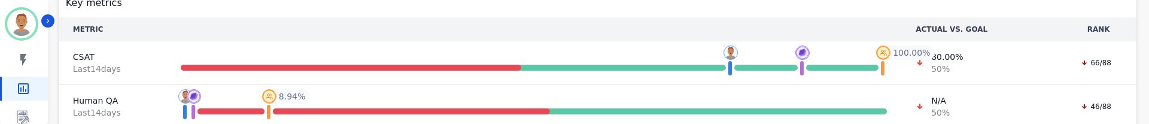
scroll to position [91, 0]
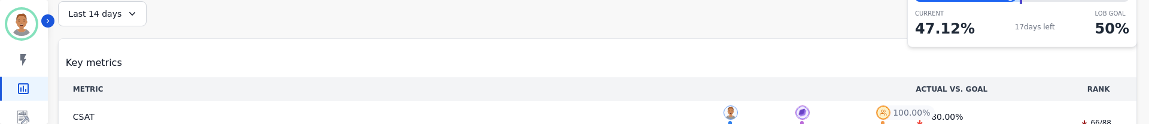
click at [131, 16] on icon at bounding box center [132, 14] width 12 height 12
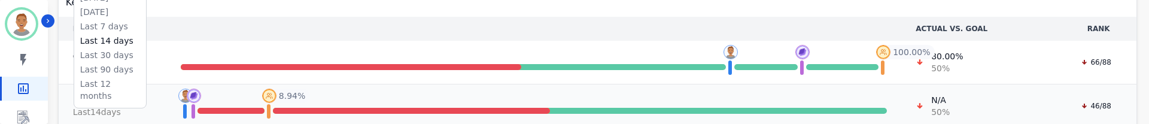
scroll to position [151, 0]
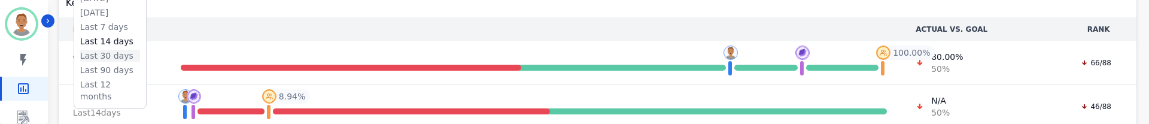
click at [108, 54] on li "Last 30 days" at bounding box center [110, 56] width 60 height 12
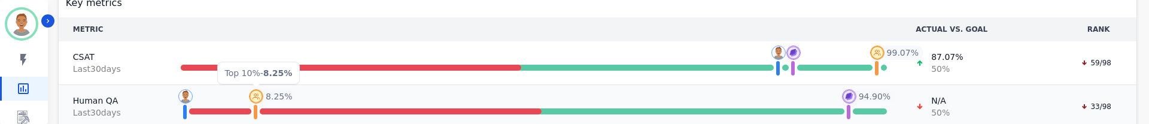
click at [259, 94] on img at bounding box center [256, 96] width 14 height 14
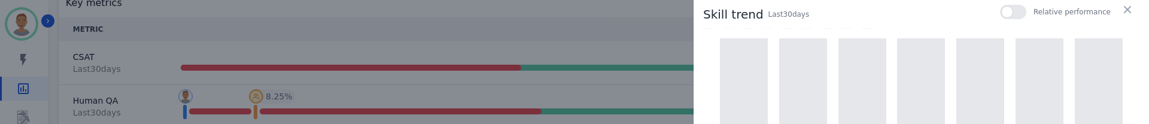
click at [1008, 14] on div at bounding box center [1013, 12] width 26 height 14
click at [819, 81] on div at bounding box center [803, 95] width 48 height 115
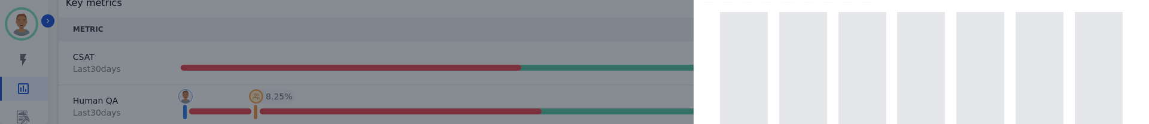
scroll to position [0, 0]
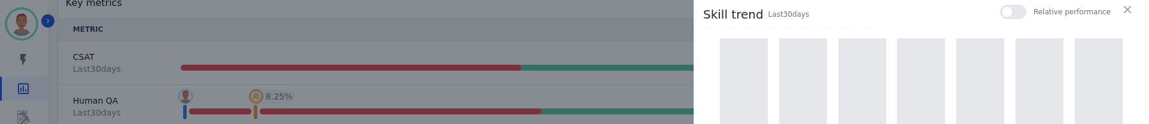
click at [791, 22] on div "Skill trend Last 30 day s Relative performance" at bounding box center [921, 14] width 436 height 19
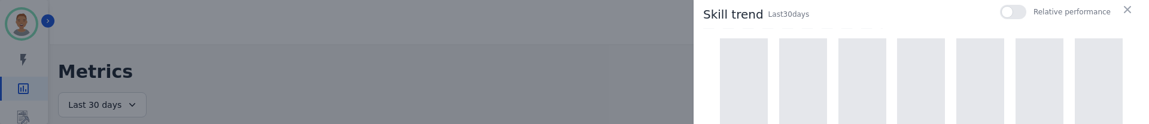
click at [962, 25] on div "Skill trend Last 30 day s Relative performance" at bounding box center [921, 90] width 455 height 181
click at [1122, 6] on icon "button" at bounding box center [1127, 10] width 12 height 12
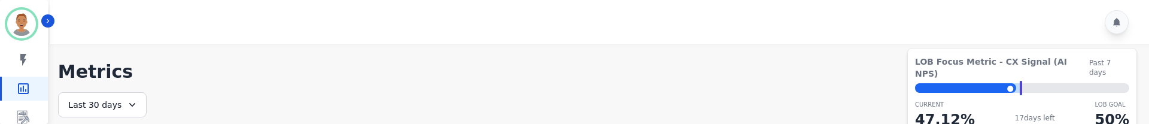
click at [137, 103] on div "Last 30 days" at bounding box center [102, 104] width 89 height 25
click at [129, 104] on icon at bounding box center [132, 105] width 6 height 4
click at [126, 101] on icon at bounding box center [132, 105] width 12 height 12
click at [129, 104] on icon at bounding box center [132, 105] width 6 height 4
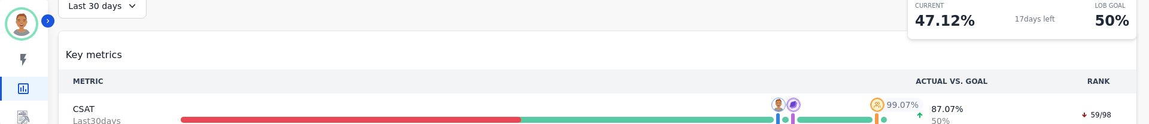
scroll to position [120, 0]
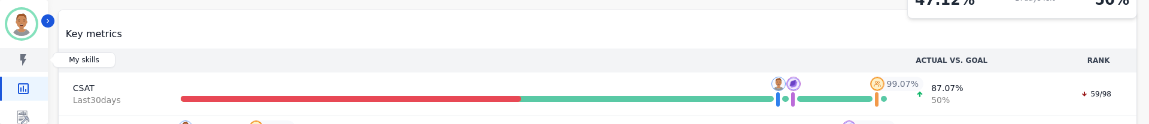
click at [31, 60] on link "Sidebar" at bounding box center [25, 60] width 46 height 24
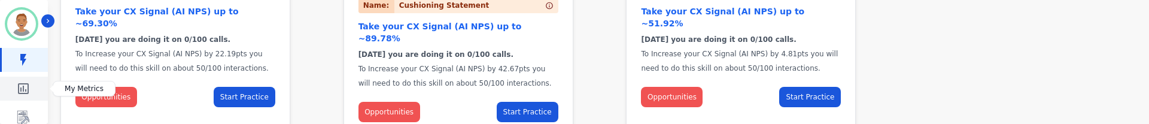
click at [26, 88] on icon "Sidebar" at bounding box center [23, 88] width 14 height 14
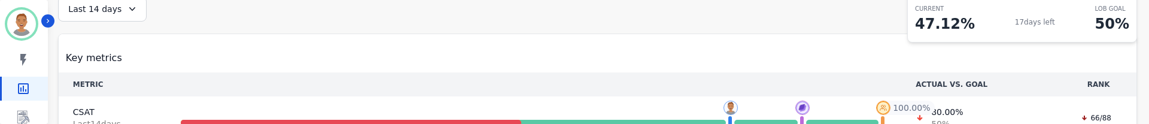
scroll to position [91, 0]
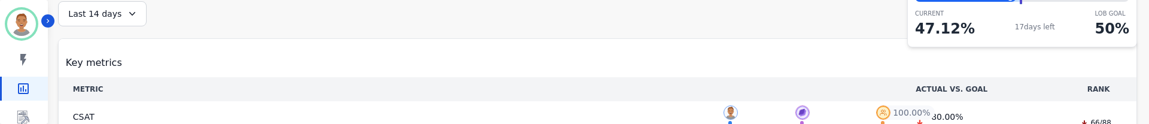
click at [133, 8] on icon at bounding box center [132, 14] width 12 height 12
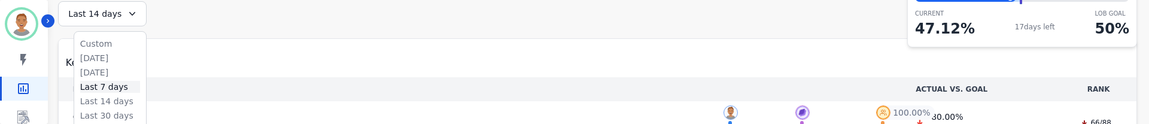
click at [105, 85] on li "Last 7 days" at bounding box center [110, 87] width 60 height 12
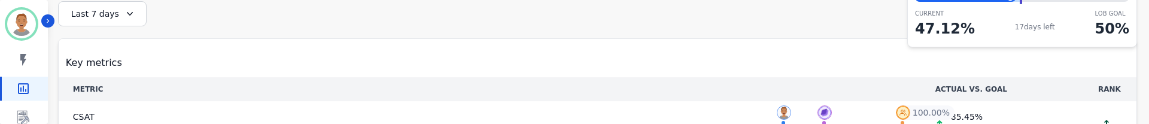
click at [127, 13] on icon at bounding box center [130, 14] width 12 height 12
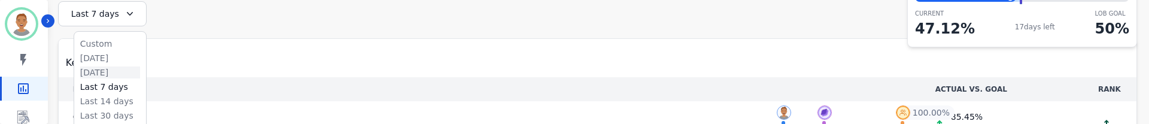
click at [89, 69] on li "Yesterday" at bounding box center [110, 72] width 60 height 12
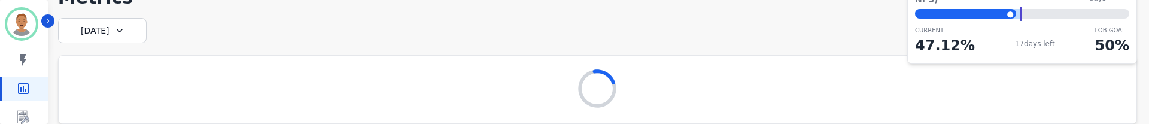
scroll to position [84, 0]
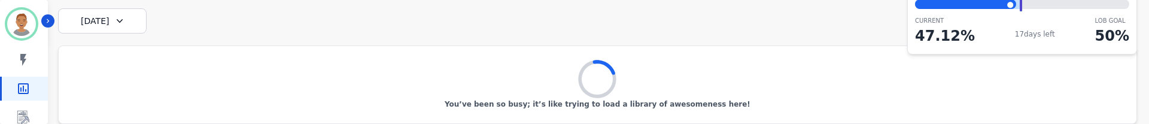
click at [117, 33] on div "Yesterday" at bounding box center [102, 20] width 89 height 25
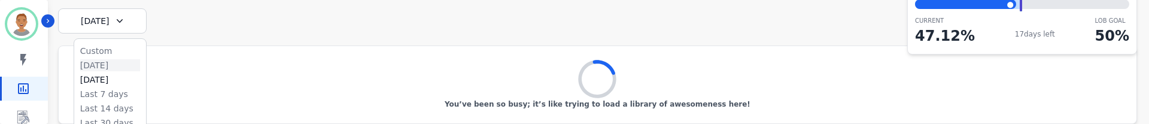
click at [94, 62] on li "Today" at bounding box center [110, 65] width 60 height 12
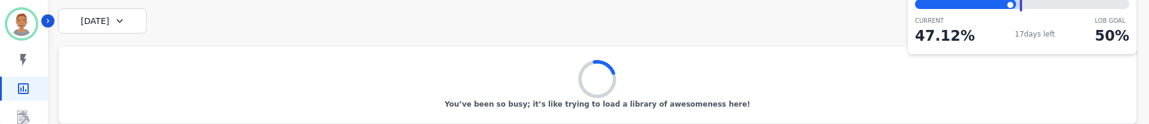
click at [118, 19] on icon at bounding box center [120, 21] width 12 height 12
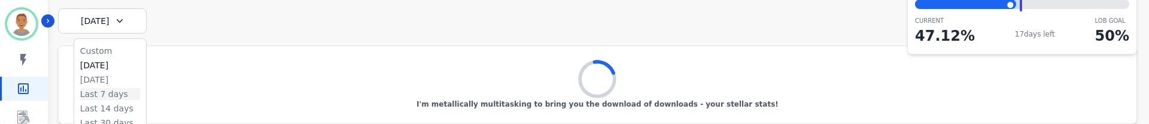
click at [106, 95] on li "Last 7 days" at bounding box center [110, 94] width 60 height 12
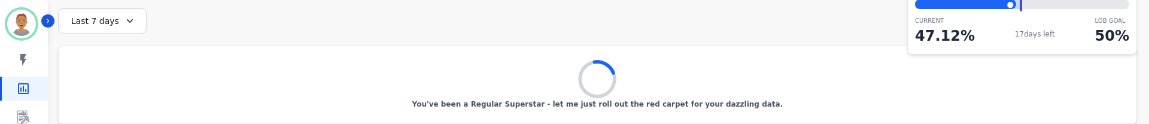
scroll to position [91, 0]
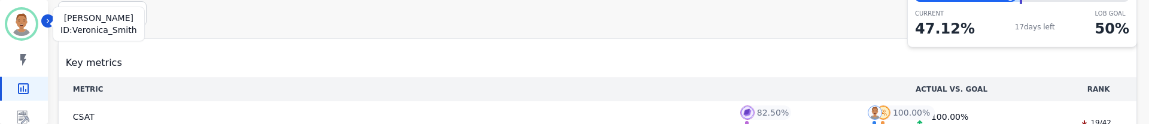
click at [26, 22] on img "Sidebar" at bounding box center [21, 24] width 29 height 29
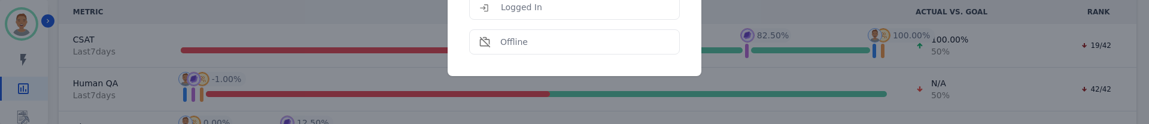
scroll to position [270, 0]
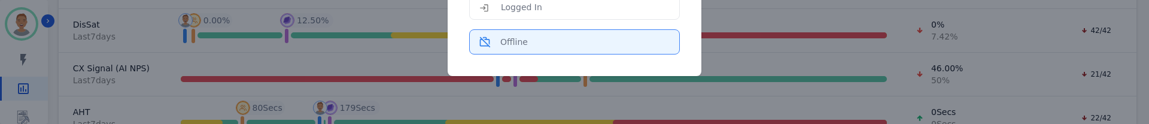
click at [540, 45] on div "Offline" at bounding box center [574, 42] width 190 height 12
click at [524, 41] on div "Offline" at bounding box center [574, 42] width 190 height 12
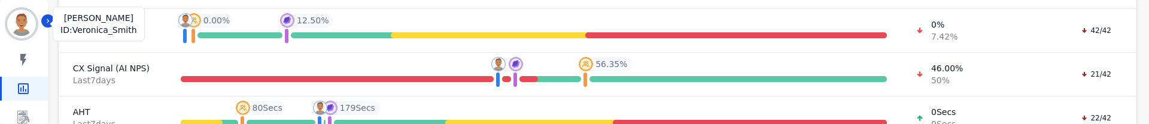
click at [19, 20] on img "Sidebar" at bounding box center [21, 24] width 29 height 29
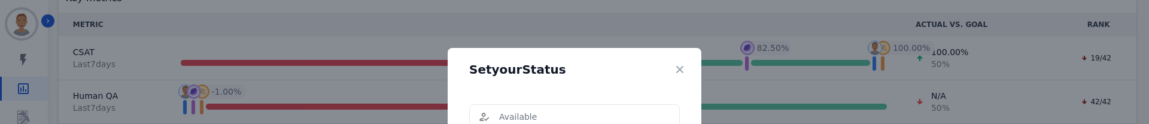
scroll to position [31, 0]
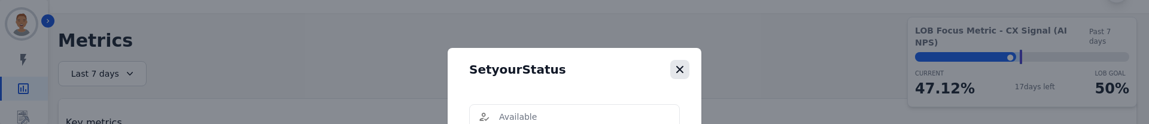
click at [674, 65] on icon "button" at bounding box center [680, 69] width 12 height 12
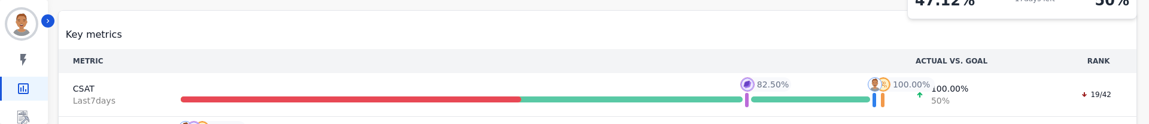
scroll to position [120, 0]
